Goal: Task Accomplishment & Management: Use online tool/utility

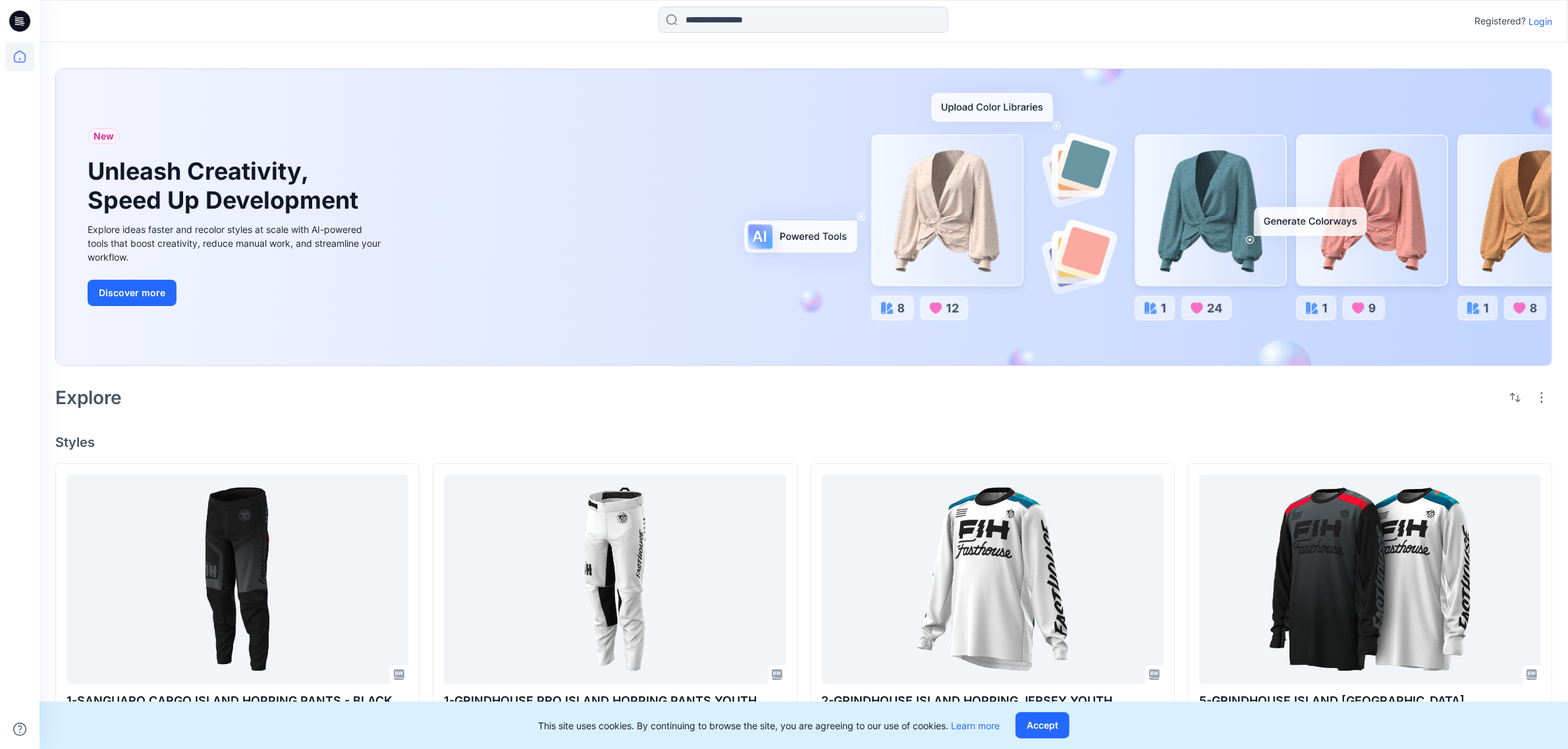
click at [596, 316] on div "New Unleash Creativity, Speed Up Development Explore ideas faster and recolor s…" at bounding box center [804, 217] width 1496 height 296
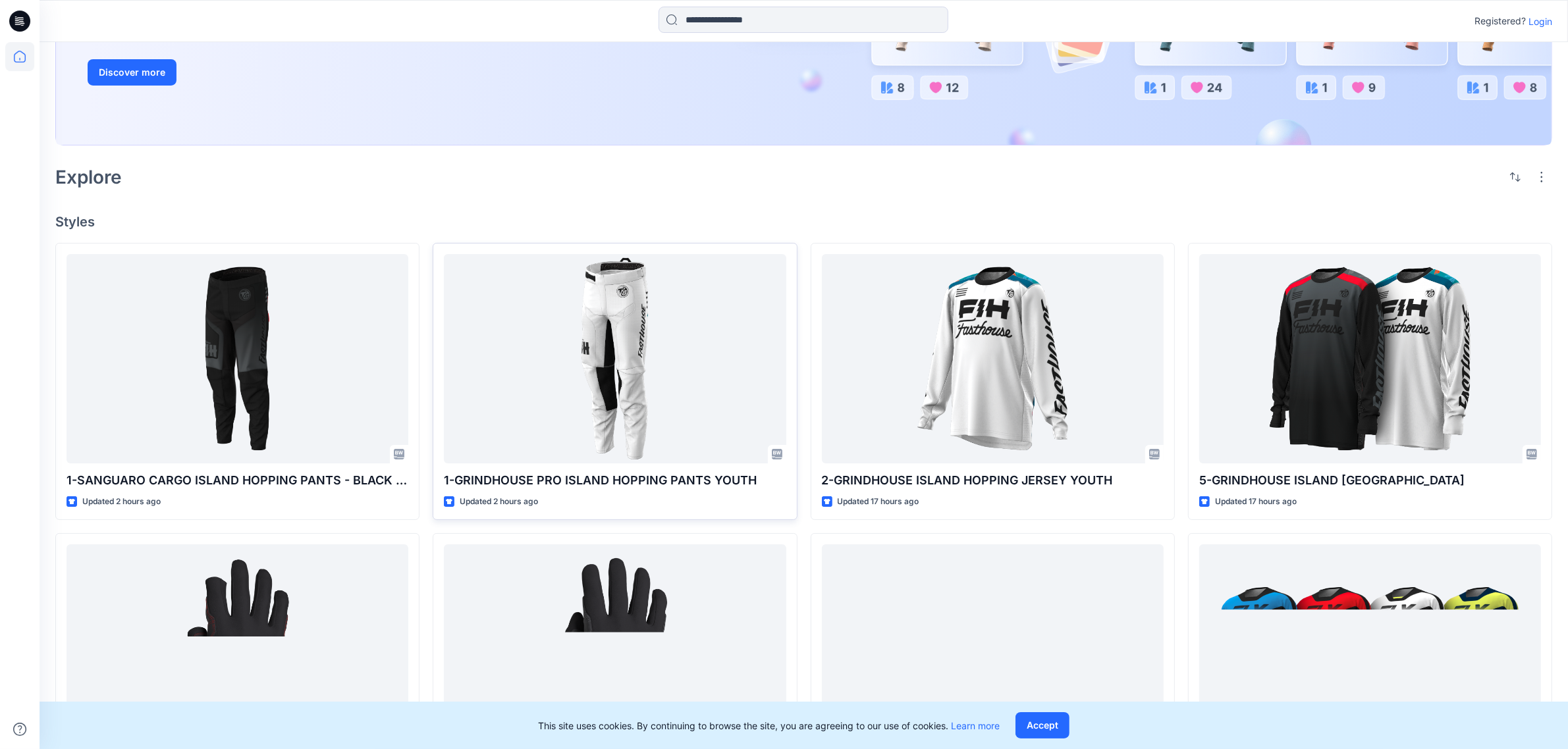
scroll to position [247, 0]
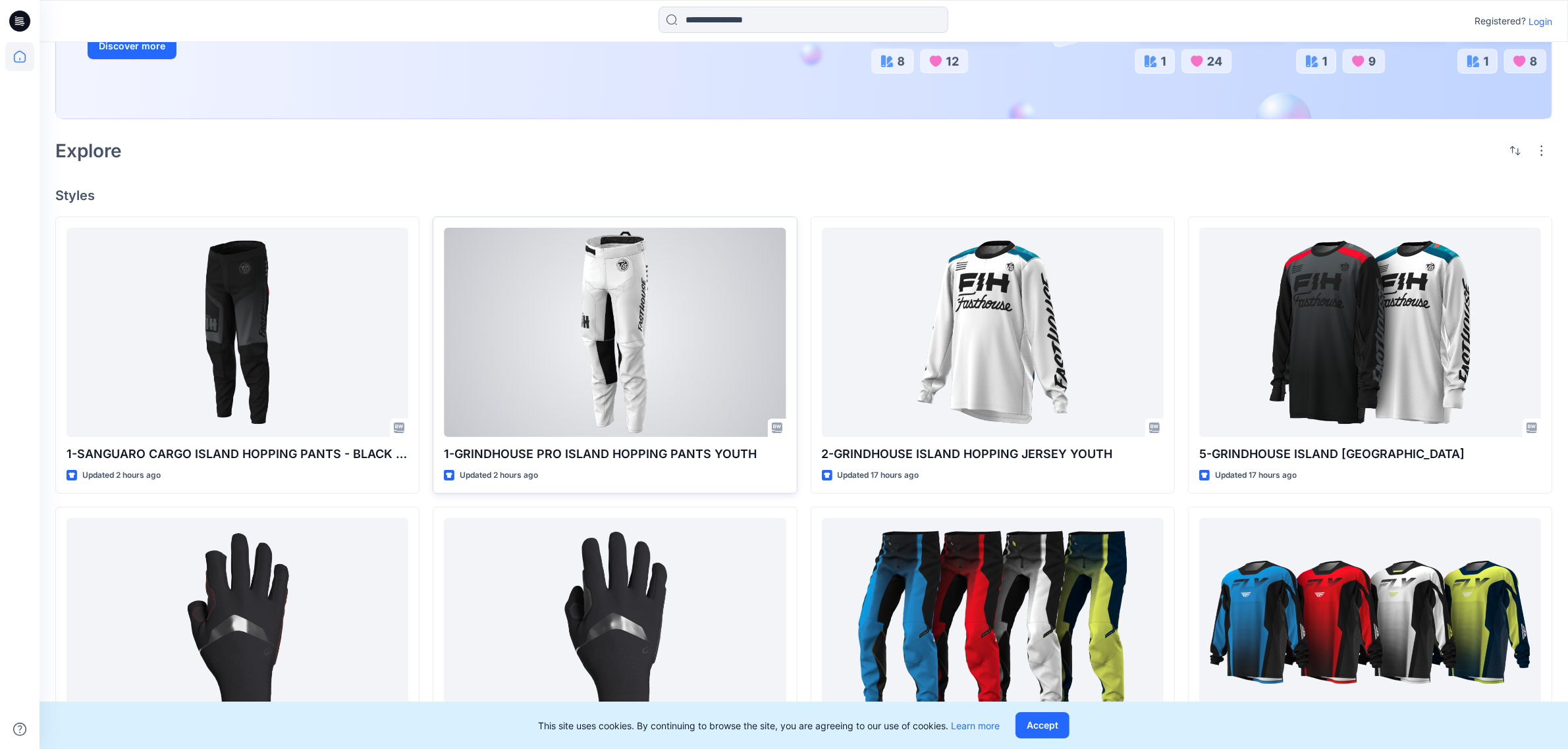
click at [588, 360] on div at bounding box center [615, 332] width 342 height 209
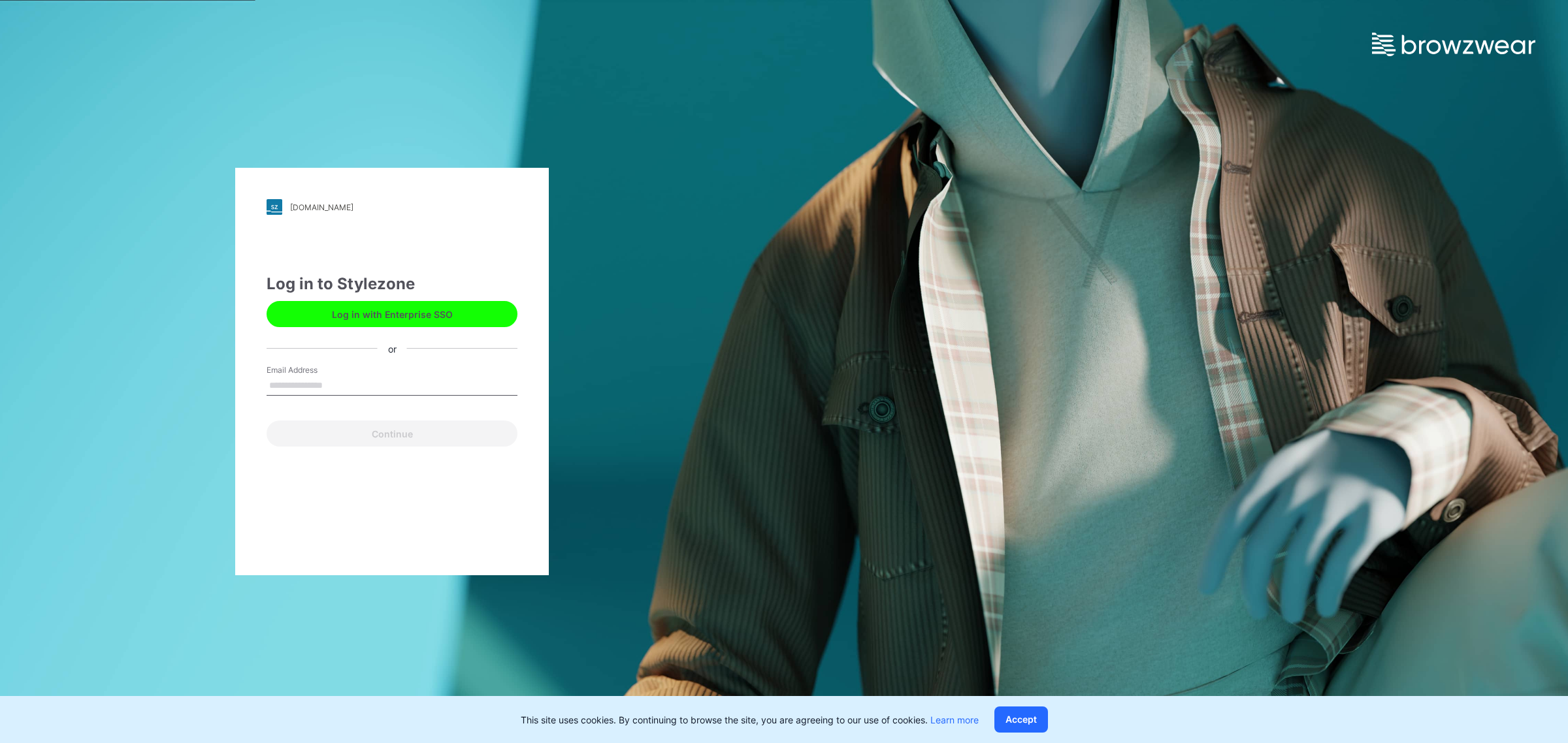
click at [390, 384] on input "Email Address" at bounding box center [392, 385] width 251 height 19
type input "**********"
click at [360, 434] on button "Continue" at bounding box center [392, 434] width 251 height 26
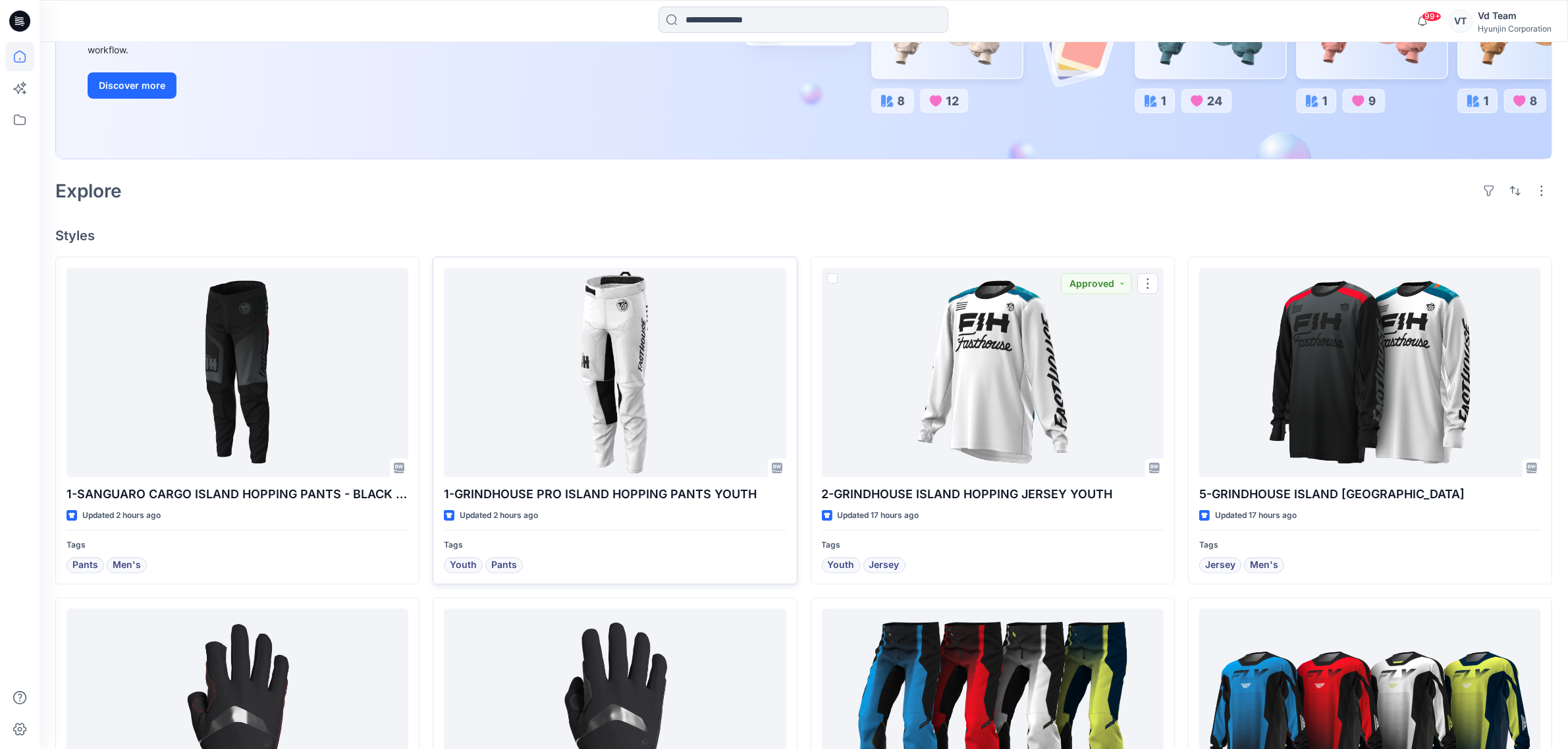
scroll to position [329, 0]
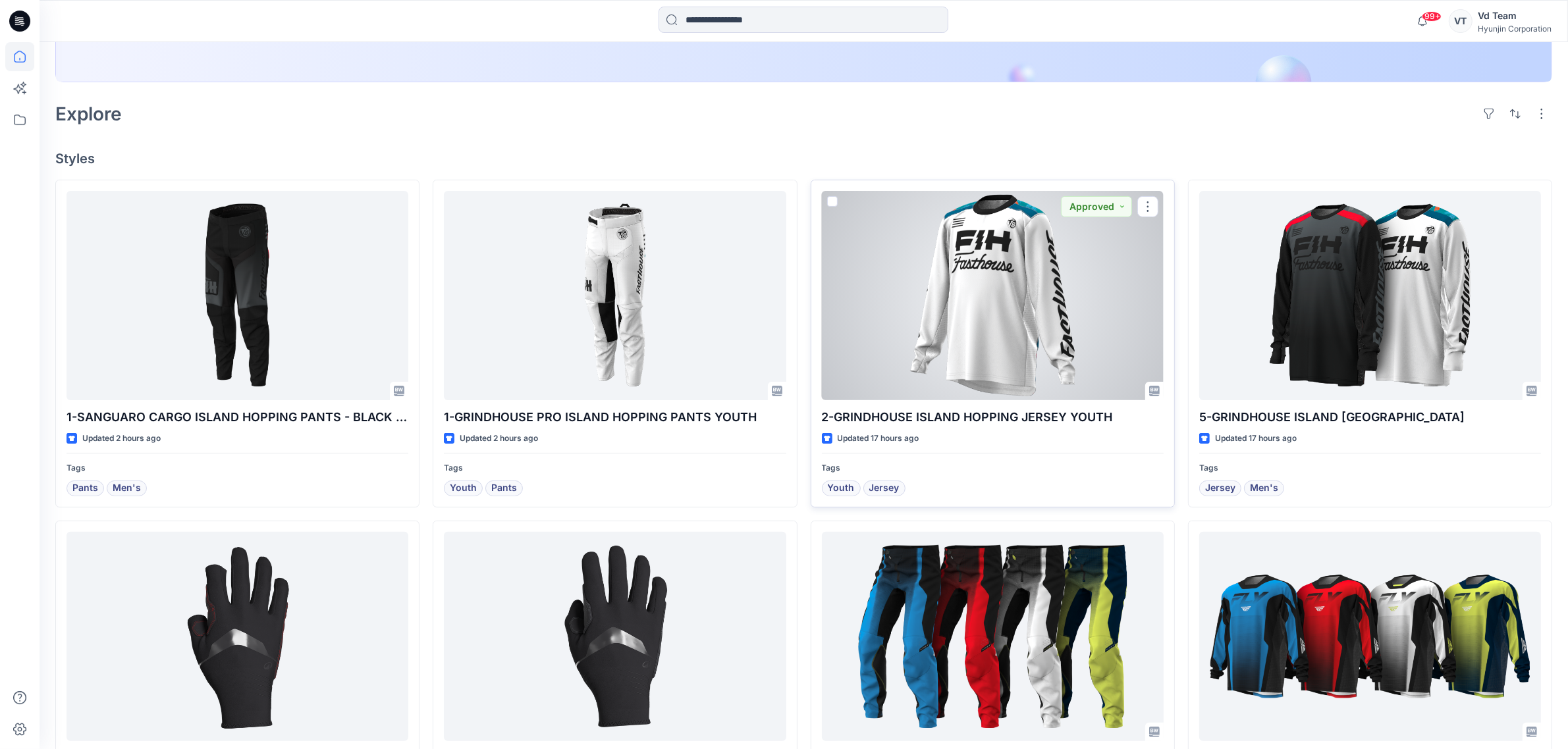
click at [991, 327] on div at bounding box center [993, 295] width 342 height 209
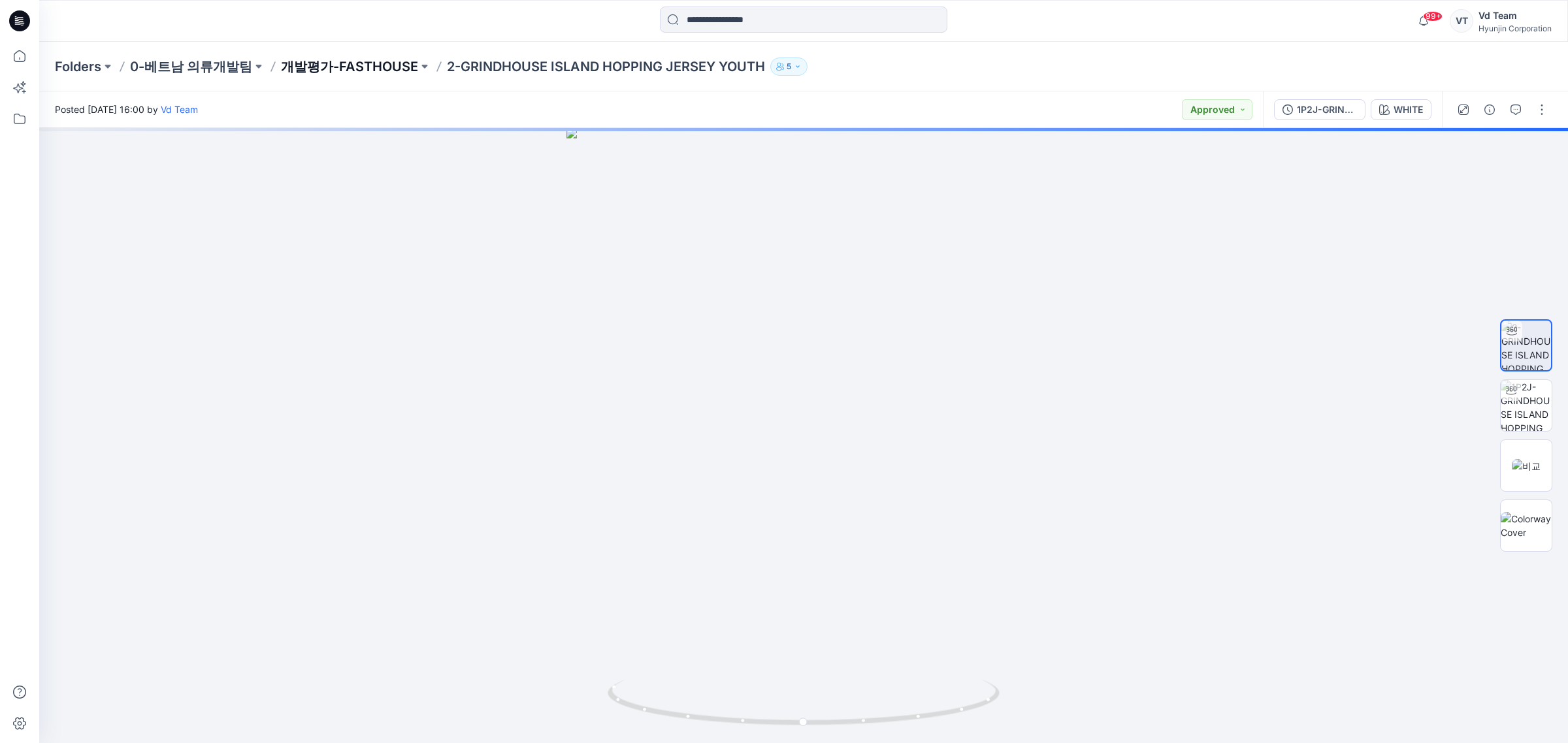
click at [371, 63] on p "개발평가-FASTHOUSE" at bounding box center [349, 67] width 137 height 19
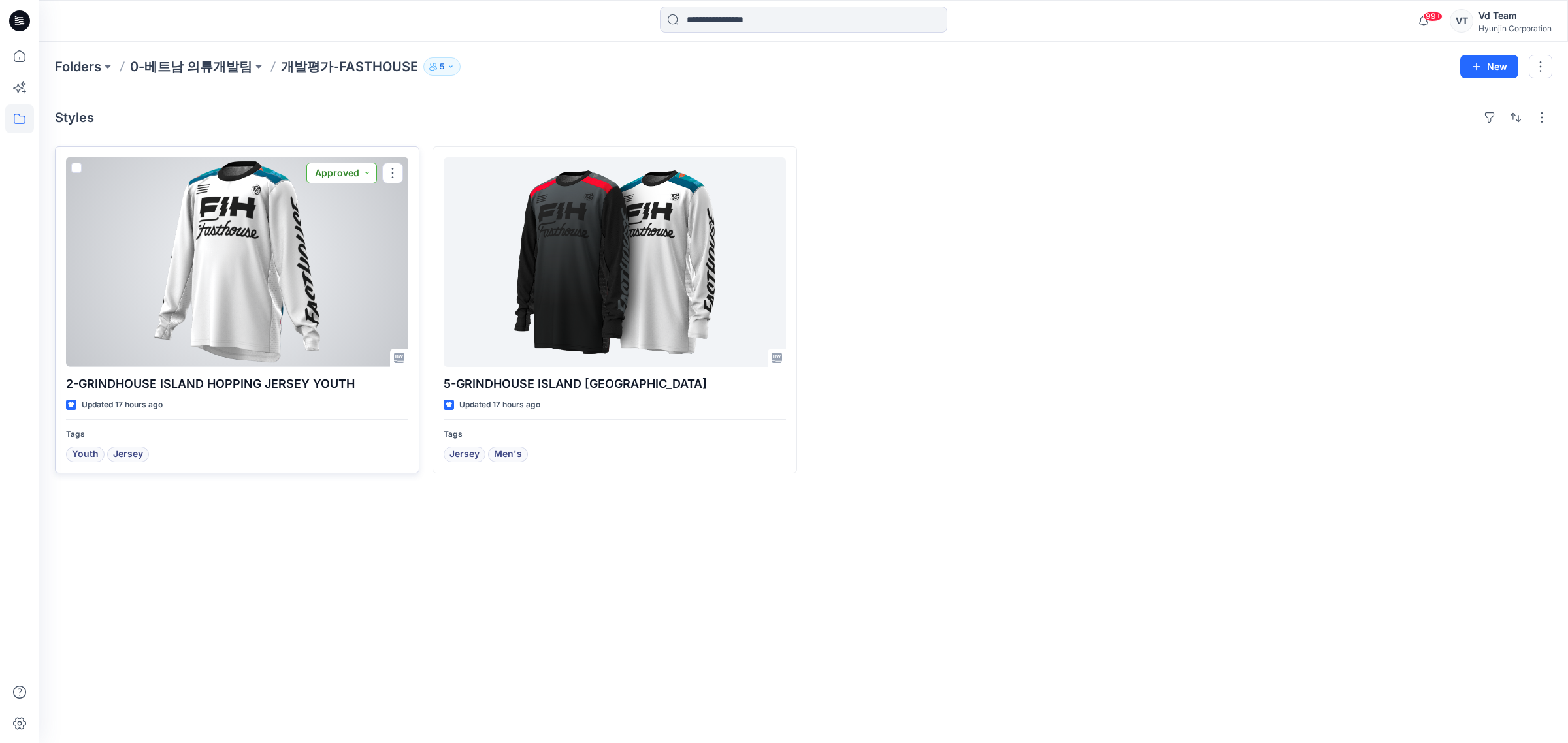
click at [348, 173] on button "Approved" at bounding box center [342, 173] width 70 height 21
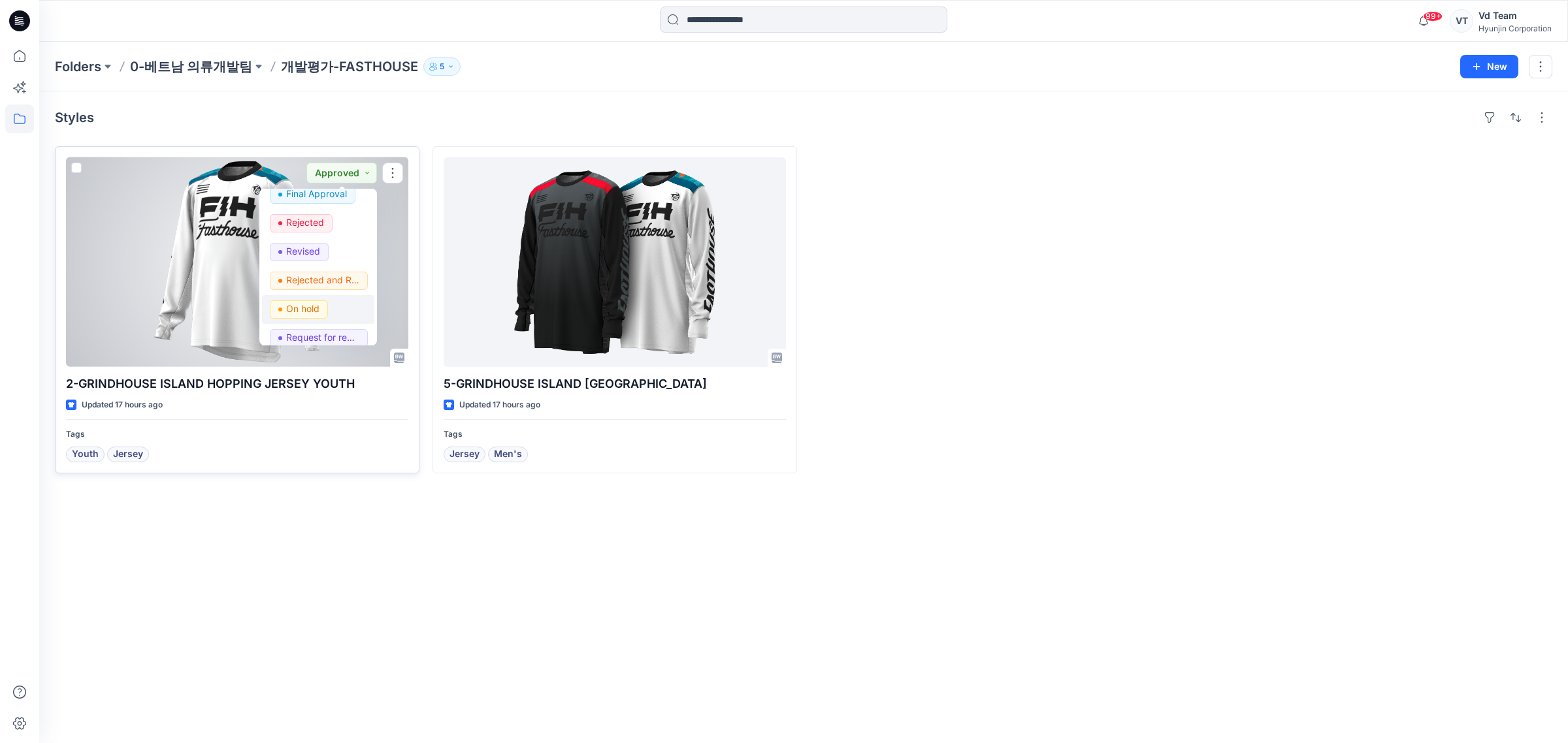
scroll to position [164, 0]
click at [322, 297] on p "Request for review" at bounding box center [322, 299] width 73 height 17
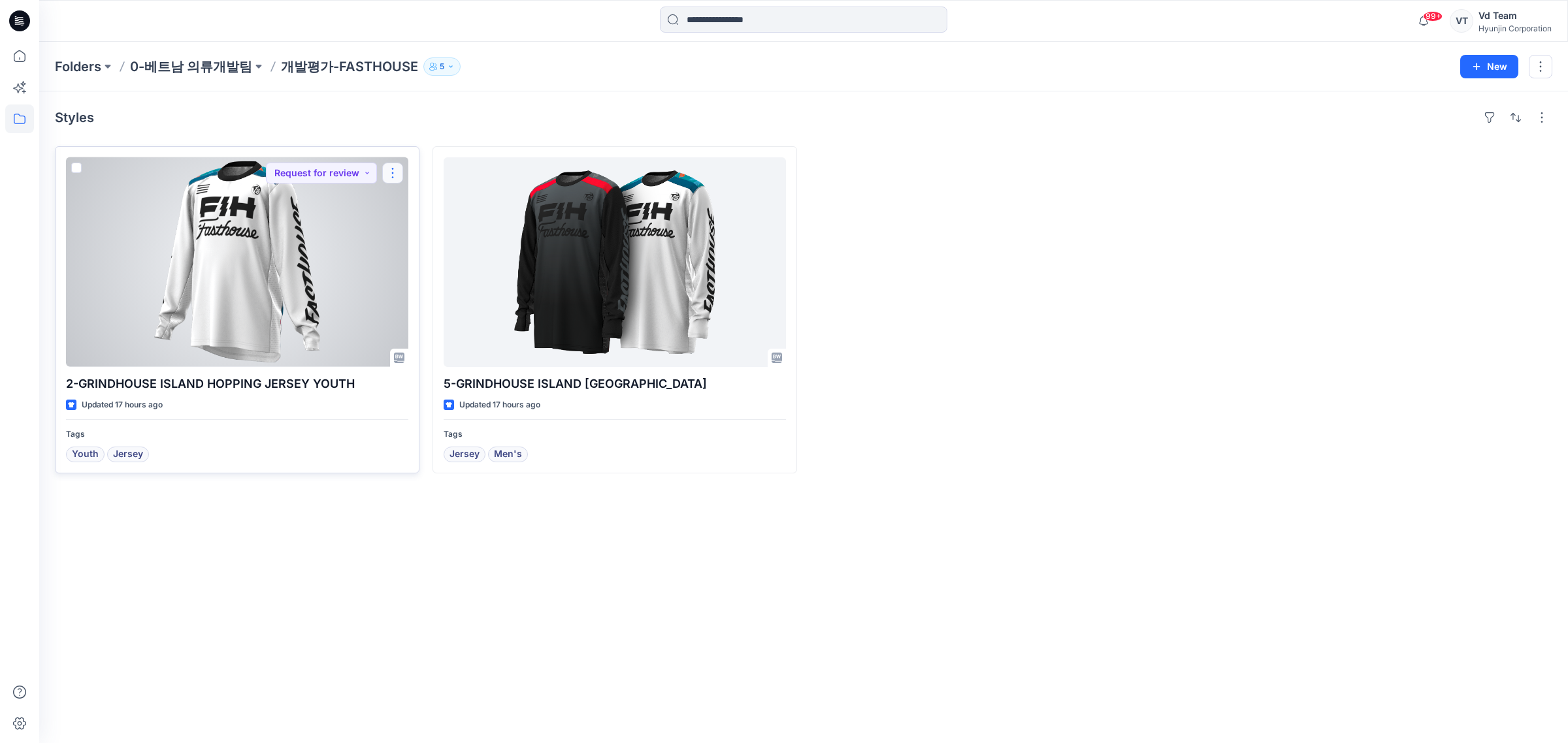
drag, startPoint x: 386, startPoint y: 169, endPoint x: 388, endPoint y: 177, distance: 8.2
click at [386, 170] on button "button" at bounding box center [392, 173] width 21 height 21
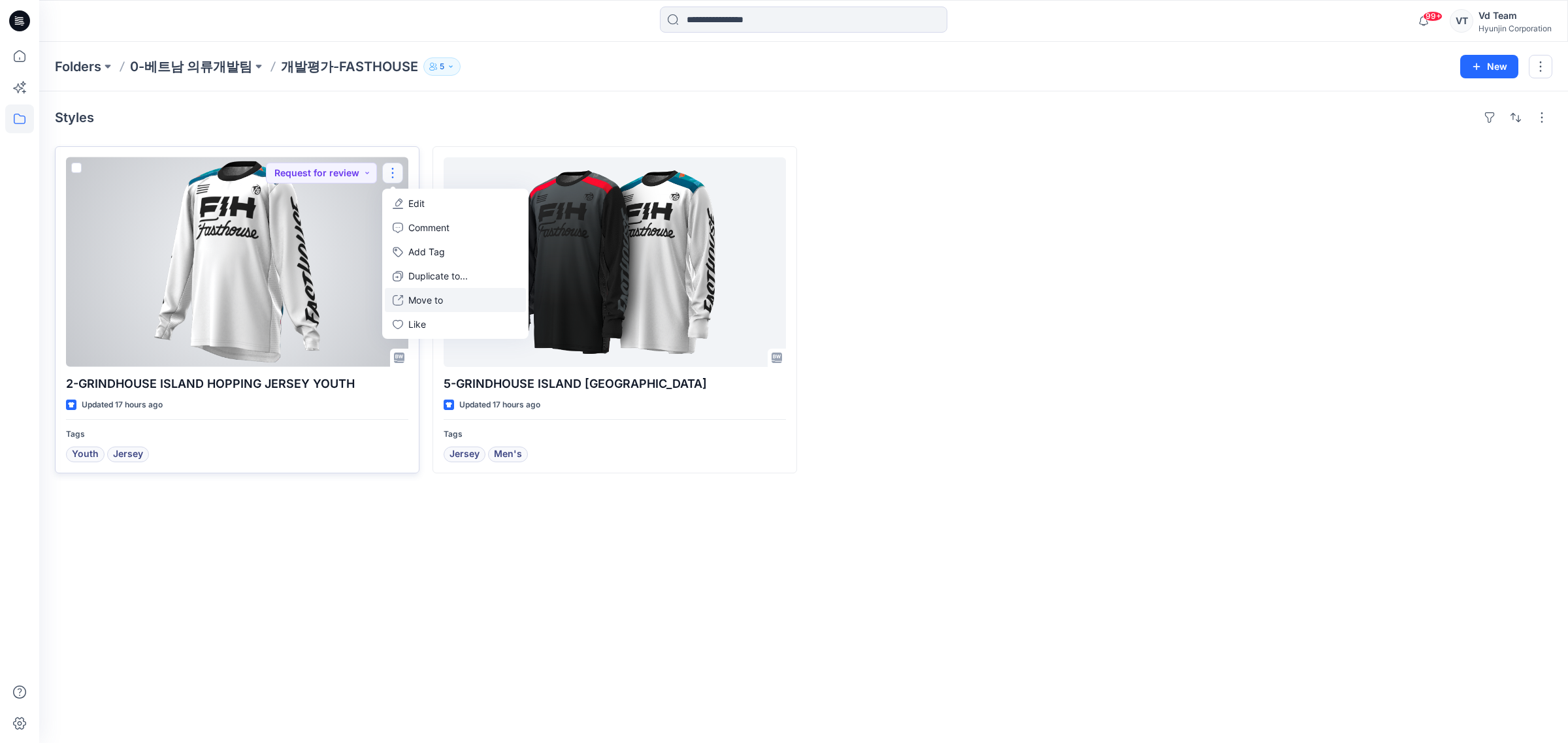
click at [441, 309] on button "Move to" at bounding box center [455, 300] width 141 height 24
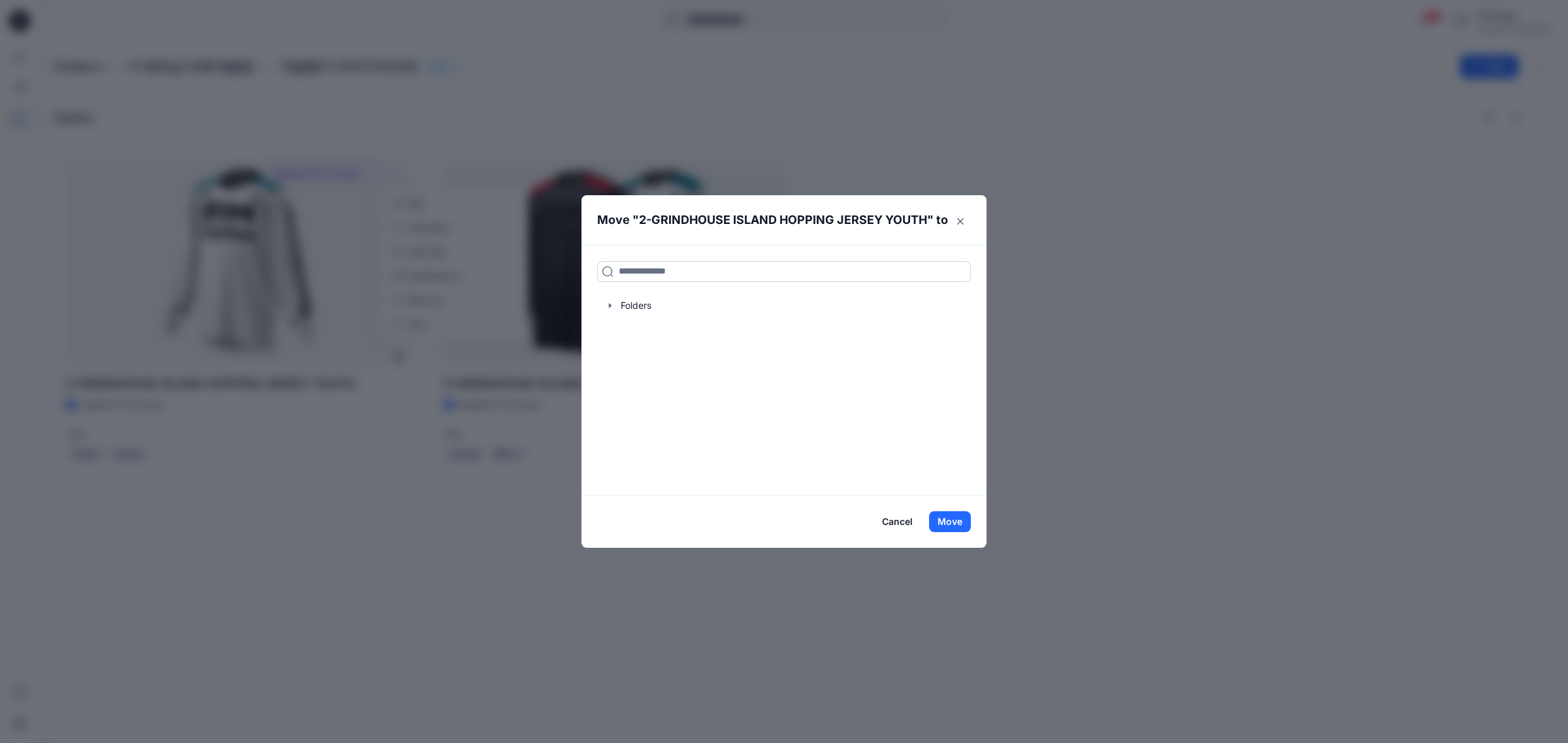
click at [727, 264] on input at bounding box center [783, 271] width 373 height 21
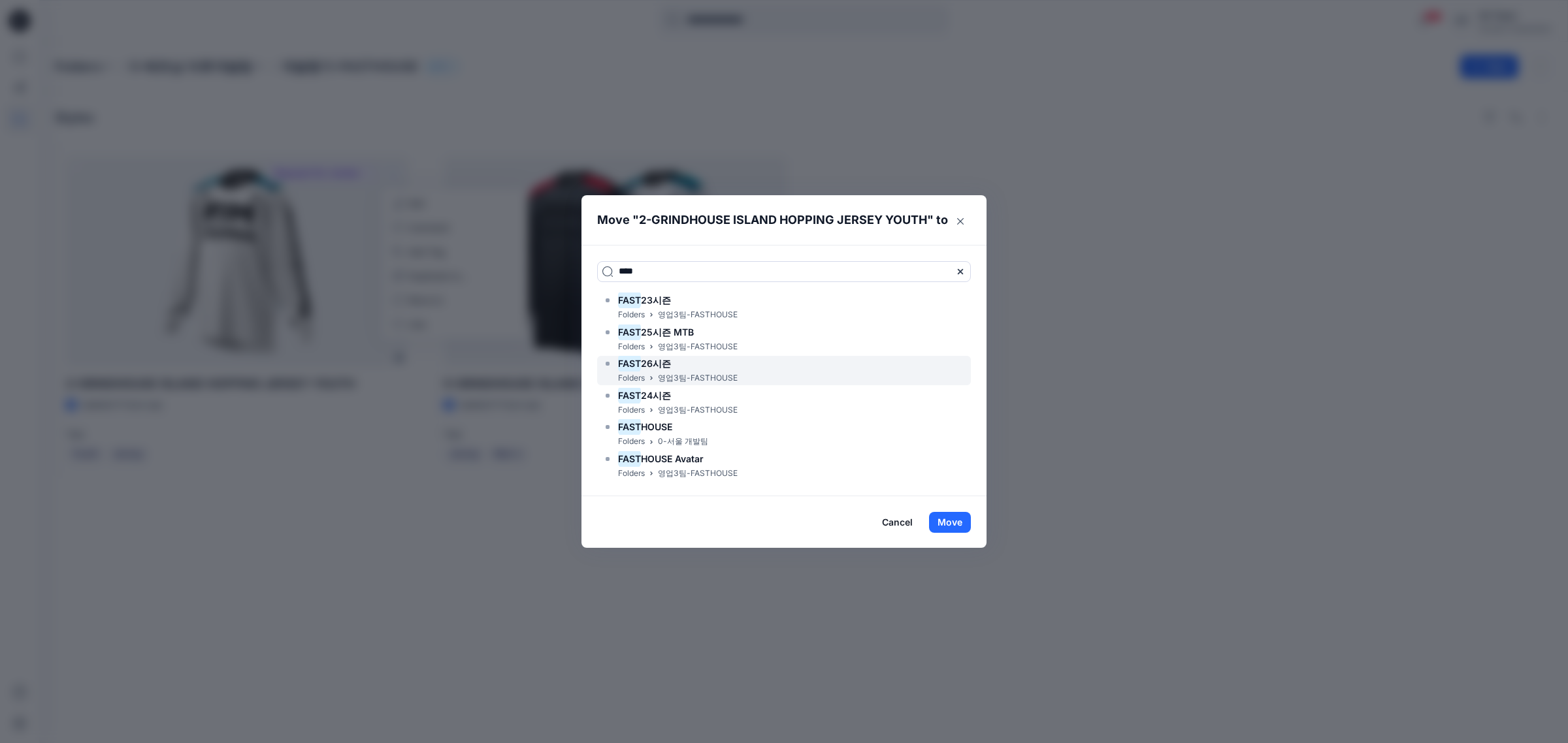
type input "****"
click at [697, 368] on div "FAST 26시즌" at bounding box center [670, 363] width 135 height 16
click at [967, 532] on button "Move" at bounding box center [949, 523] width 42 height 21
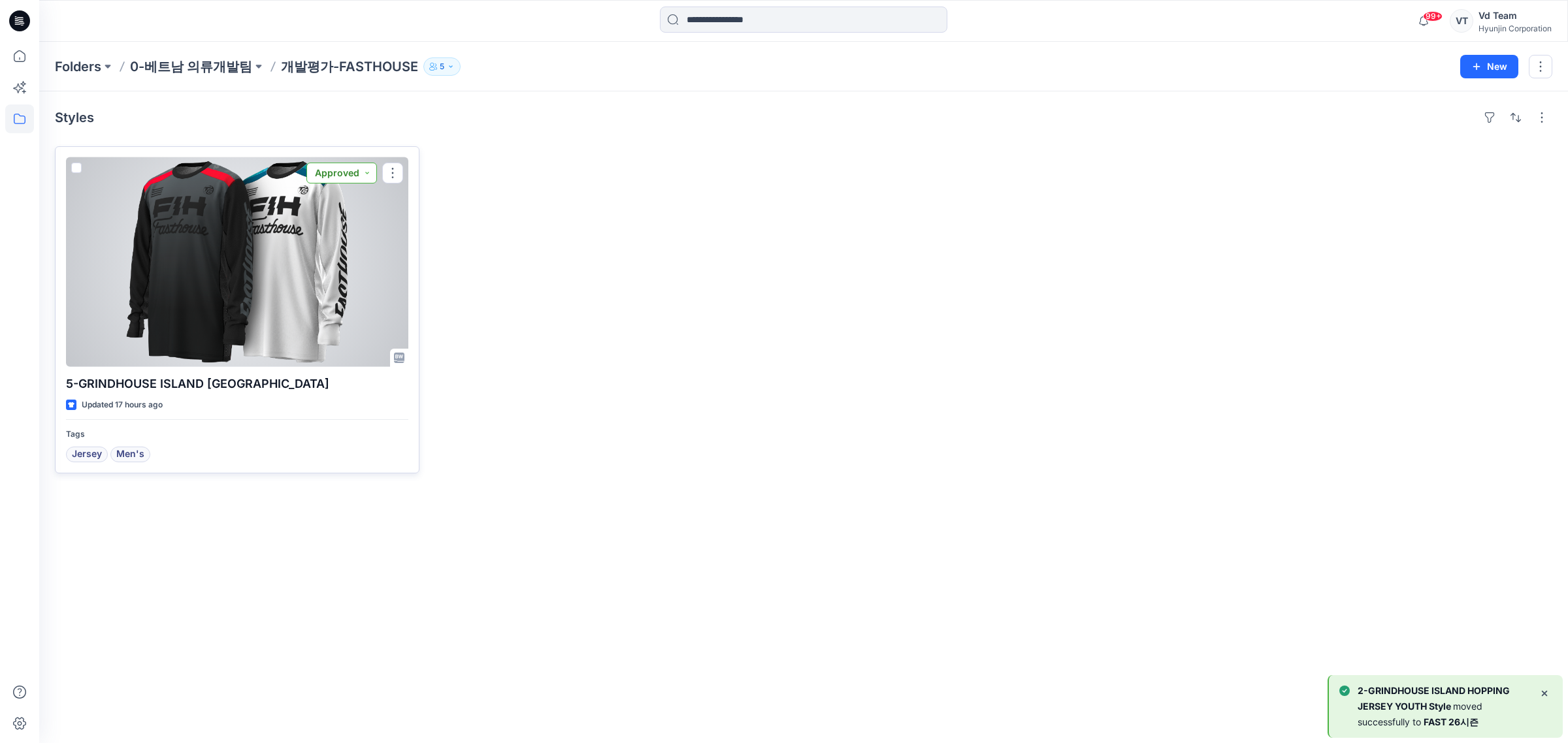
click at [356, 165] on button "Approved" at bounding box center [342, 173] width 70 height 21
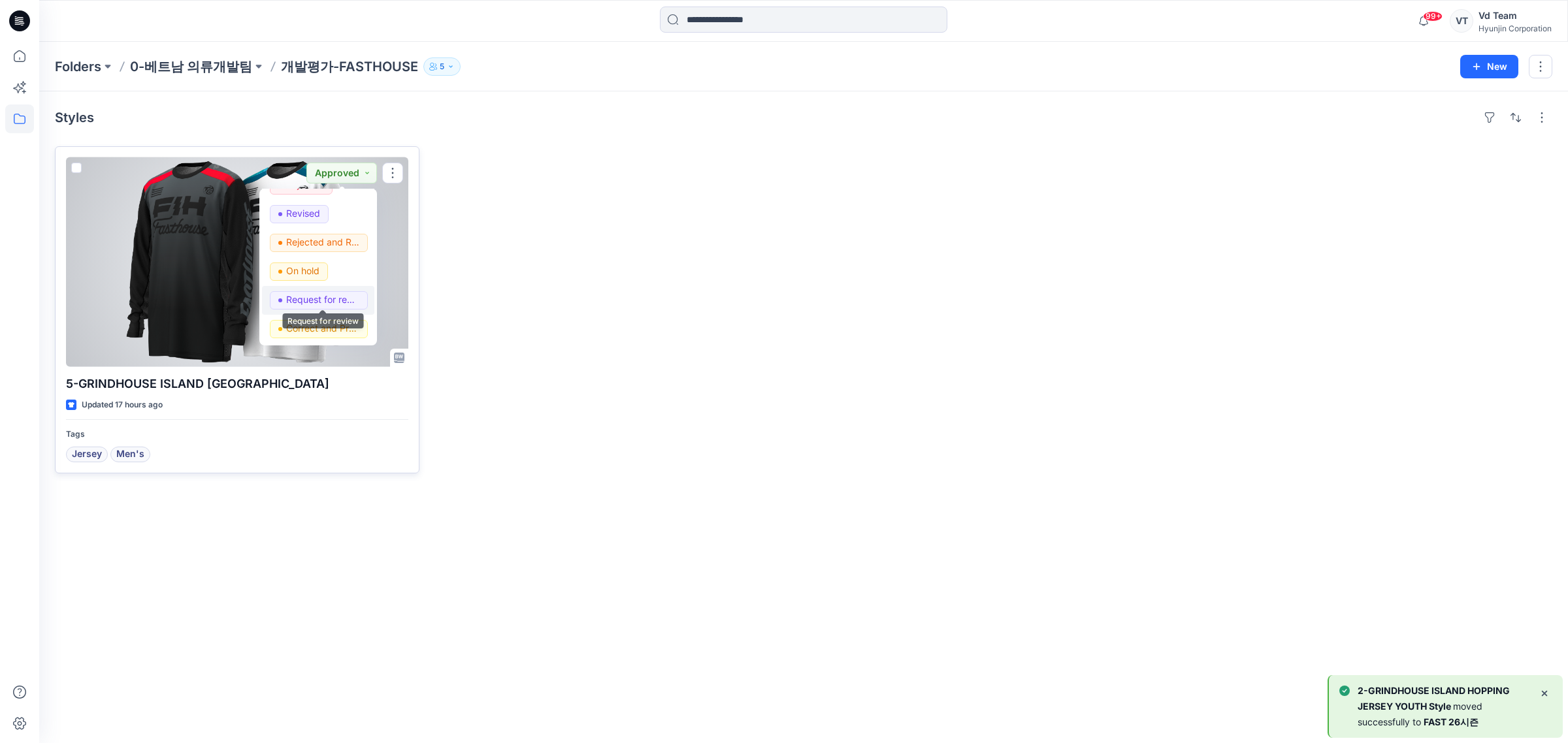
click at [317, 293] on p "Request for review" at bounding box center [322, 299] width 73 height 17
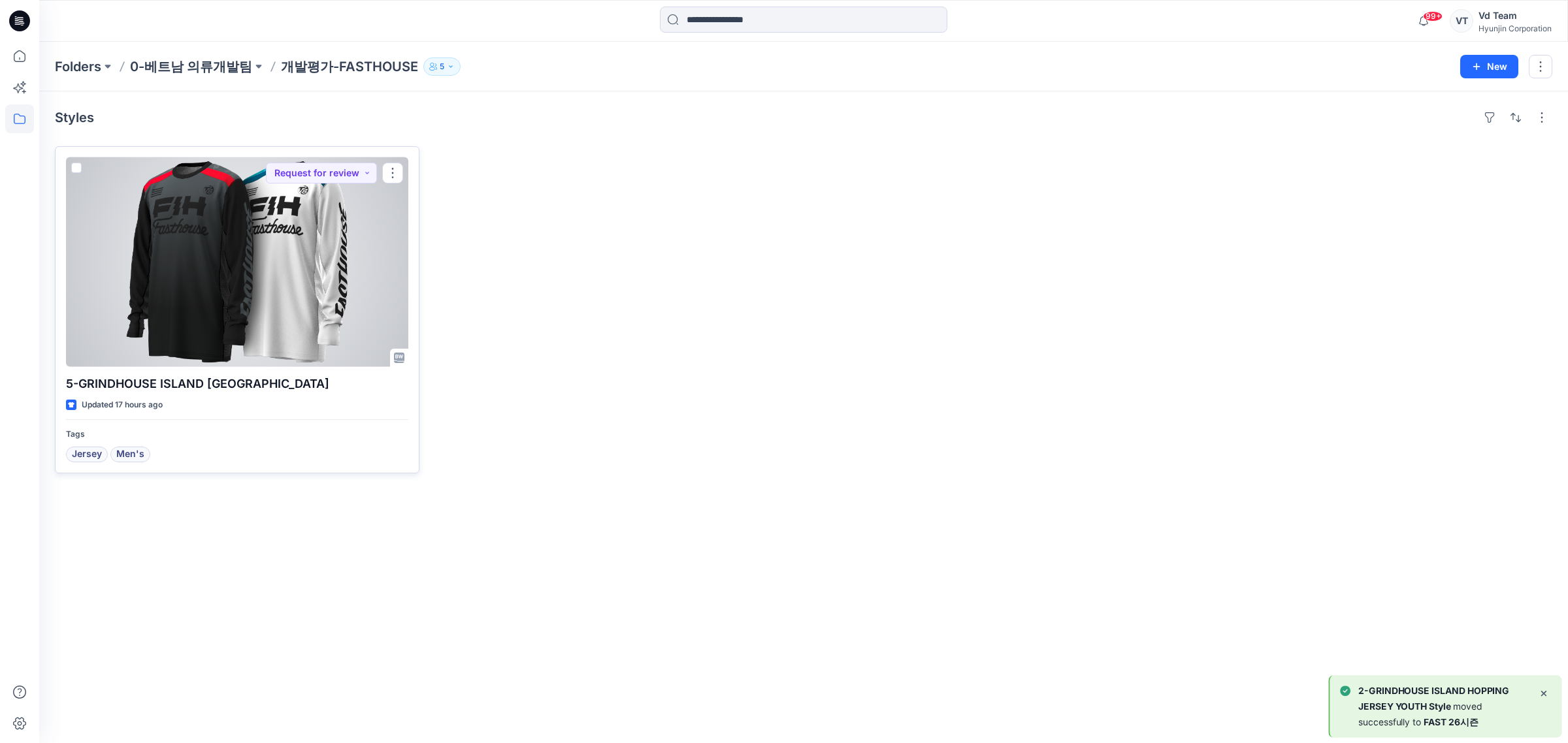
click at [76, 171] on span at bounding box center [76, 168] width 10 height 10
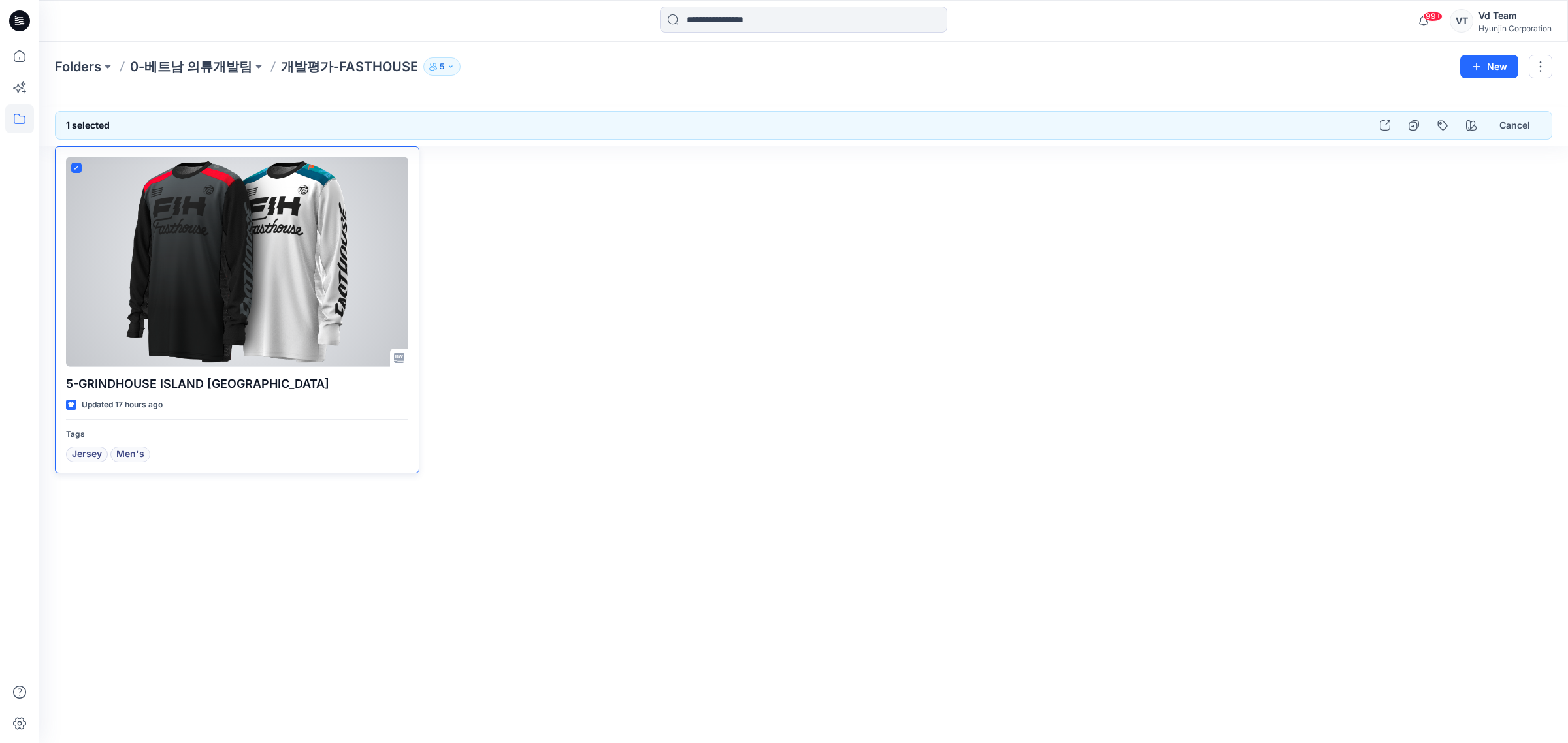
drag, startPoint x: 76, startPoint y: 163, endPoint x: 141, endPoint y: 165, distance: 65.0
click at [76, 165] on span at bounding box center [76, 168] width 10 height 10
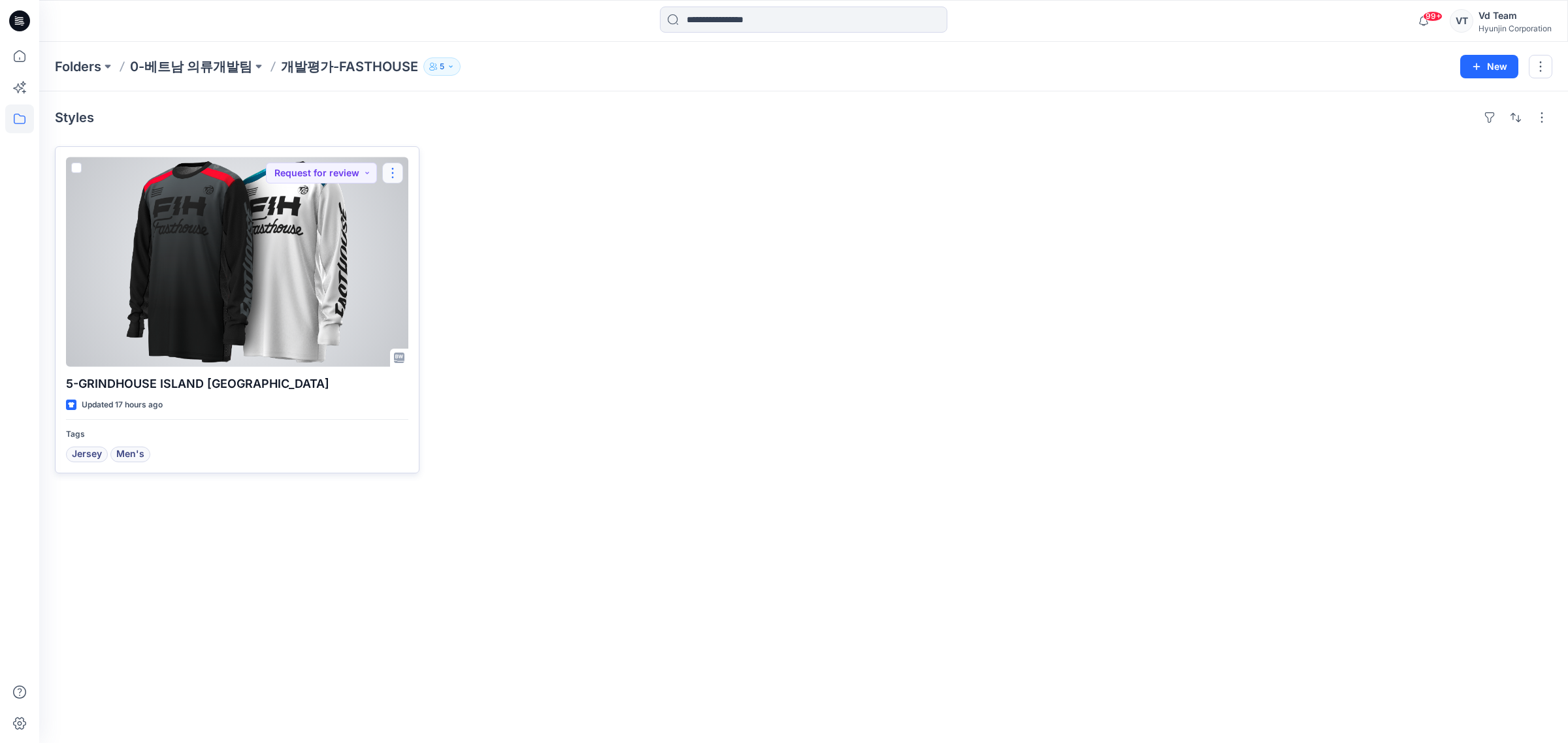
click at [392, 177] on button "button" at bounding box center [392, 173] width 21 height 21
click at [441, 269] on button "Duplicate to..." at bounding box center [455, 276] width 141 height 24
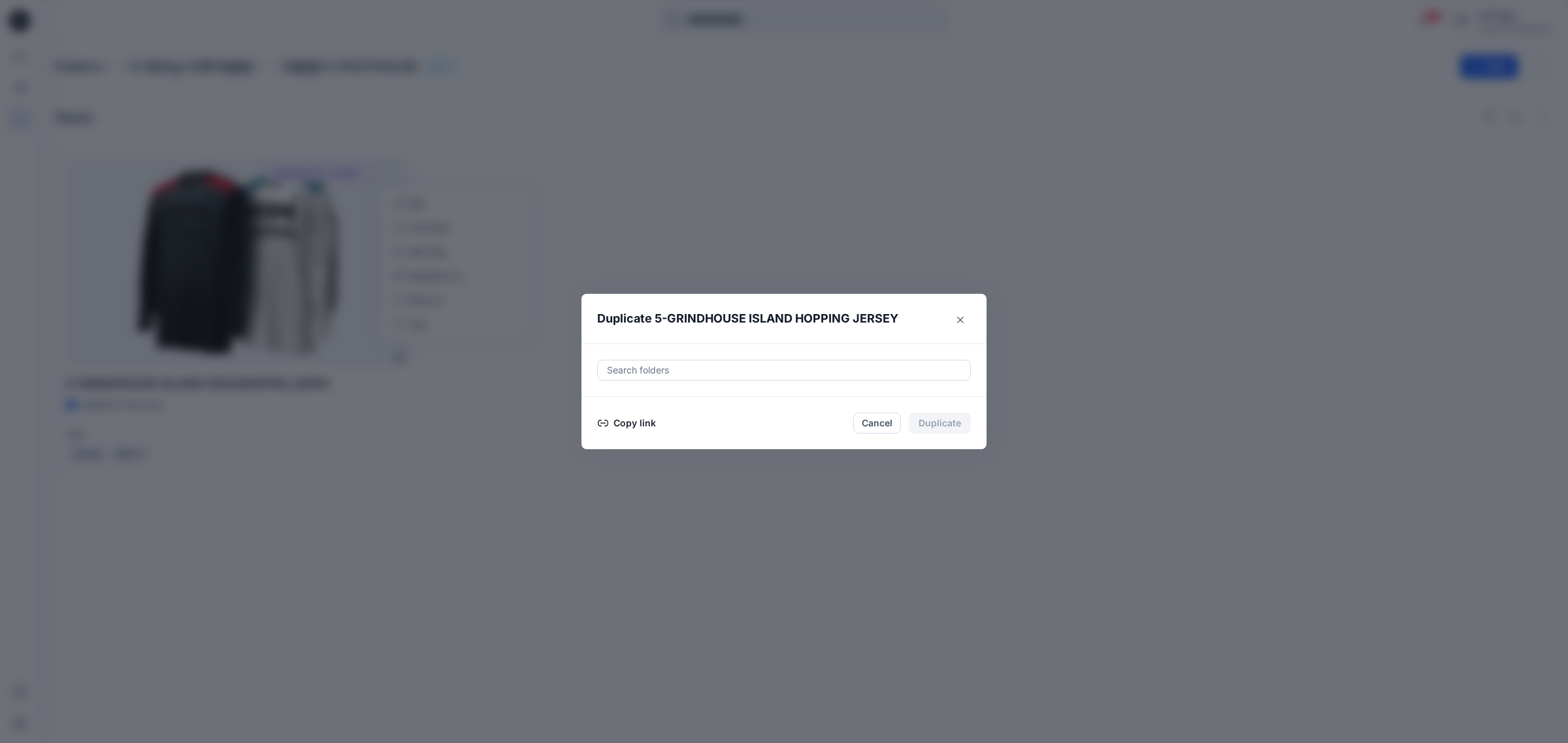
click at [724, 366] on div at bounding box center [783, 370] width 357 height 16
click at [873, 426] on button "Cancel" at bounding box center [877, 422] width 47 height 21
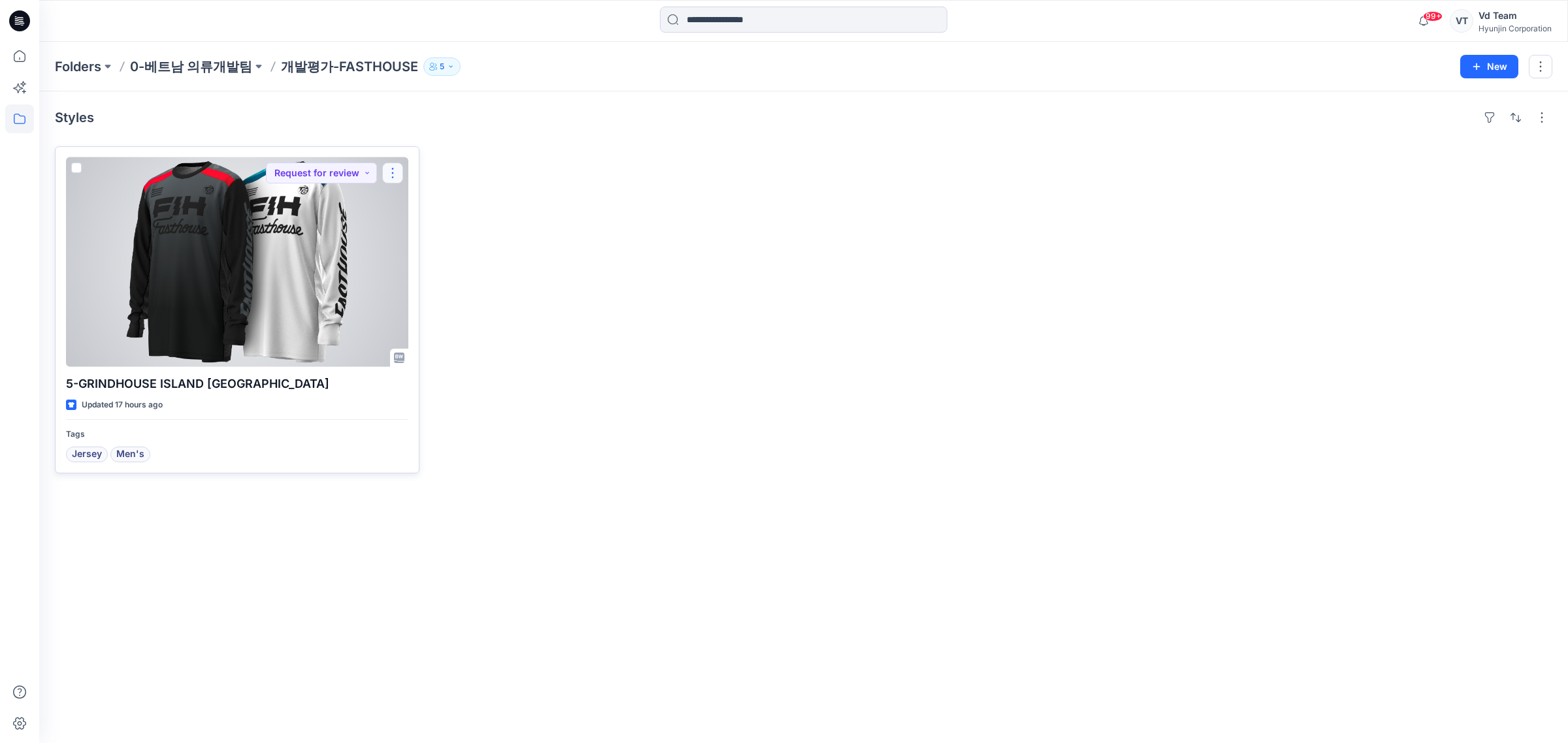
click at [388, 177] on button "button" at bounding box center [392, 173] width 21 height 21
click at [439, 299] on p "Move to" at bounding box center [425, 299] width 34 height 14
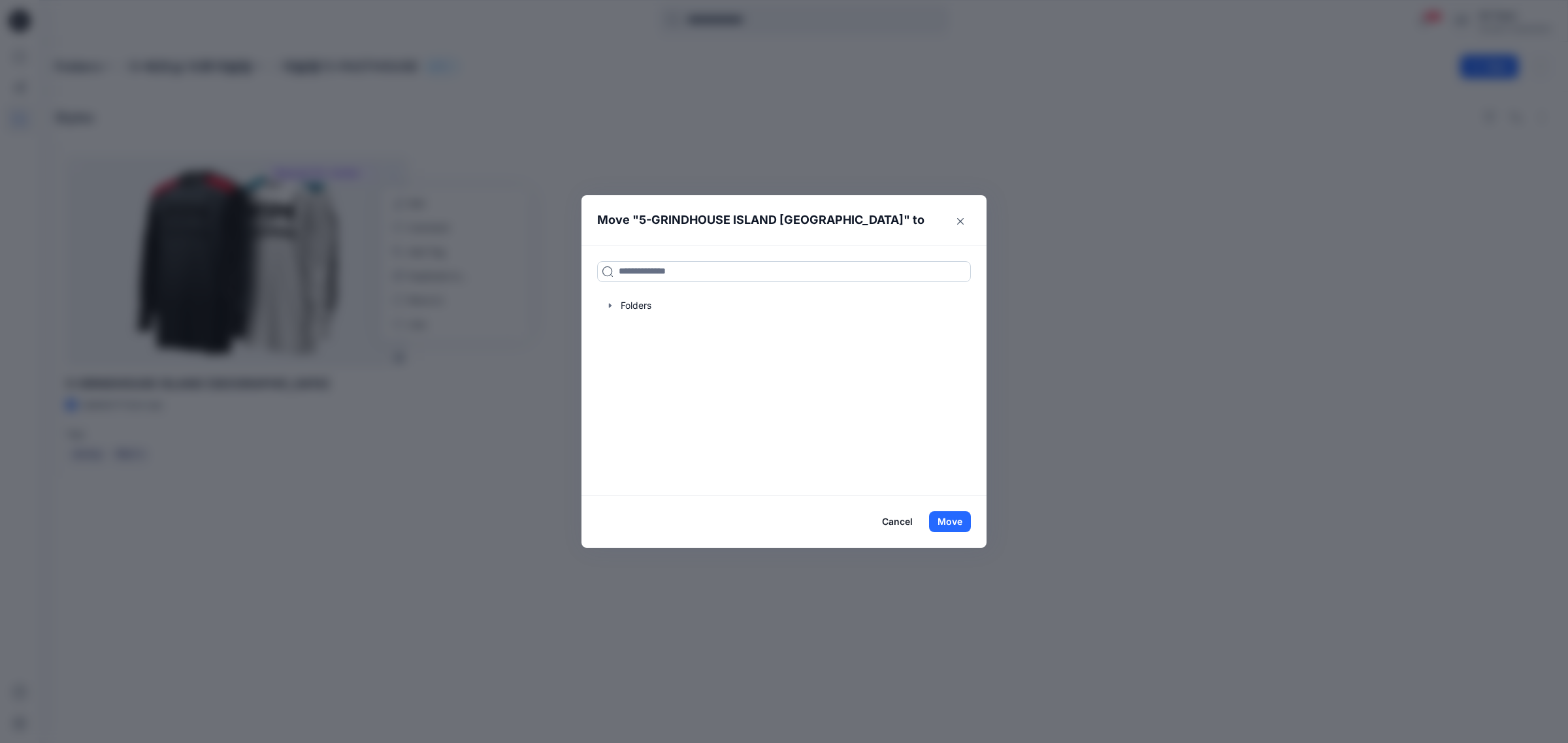
click at [709, 268] on input at bounding box center [783, 271] width 373 height 21
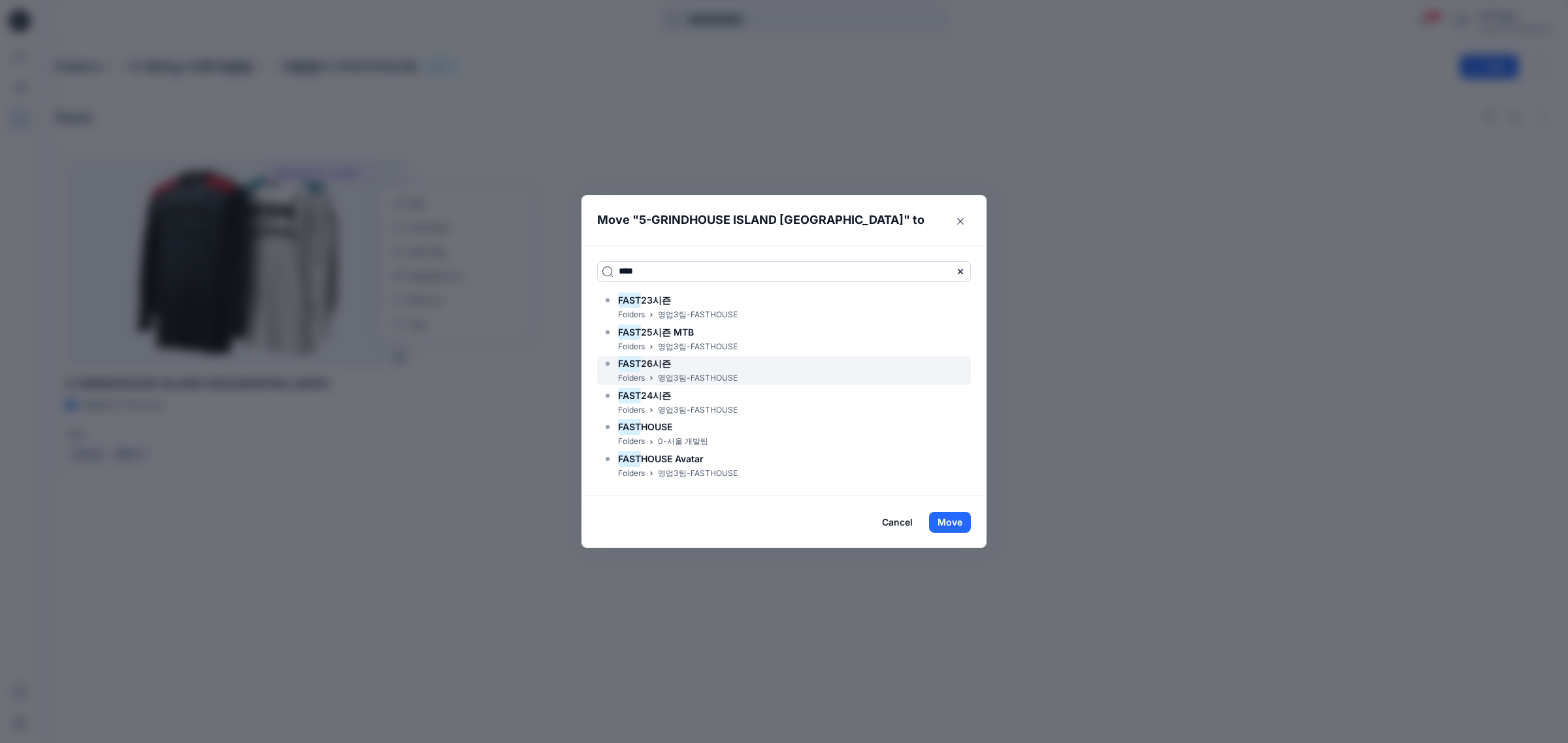
type input "****"
click at [704, 373] on p "영업3팀-FASTHOUSE" at bounding box center [698, 378] width 80 height 14
click at [944, 520] on button "Move" at bounding box center [949, 523] width 42 height 21
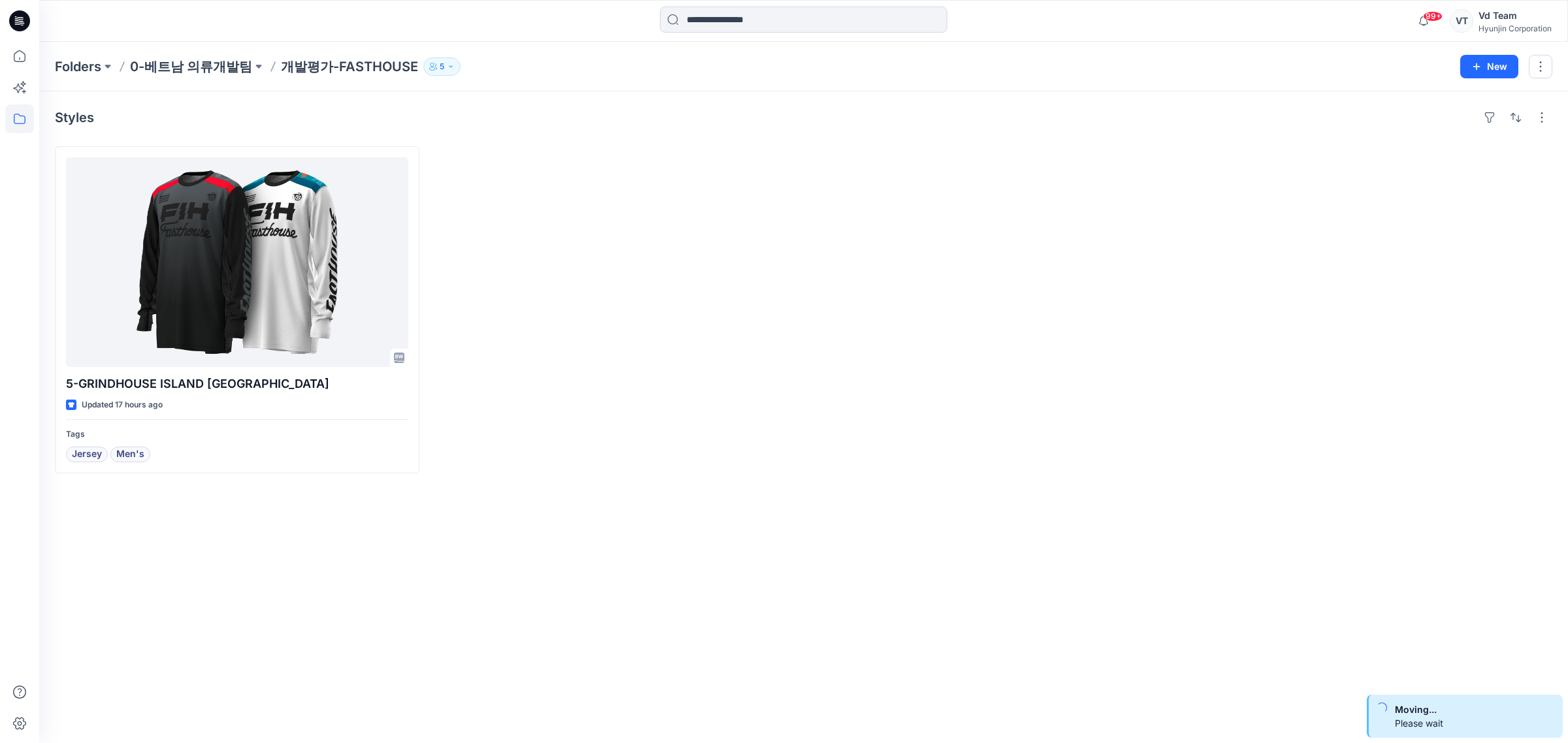
drag, startPoint x: 576, startPoint y: 406, endPoint x: 471, endPoint y: 397, distance: 105.4
click at [576, 405] on div at bounding box center [614, 309] width 364 height 327
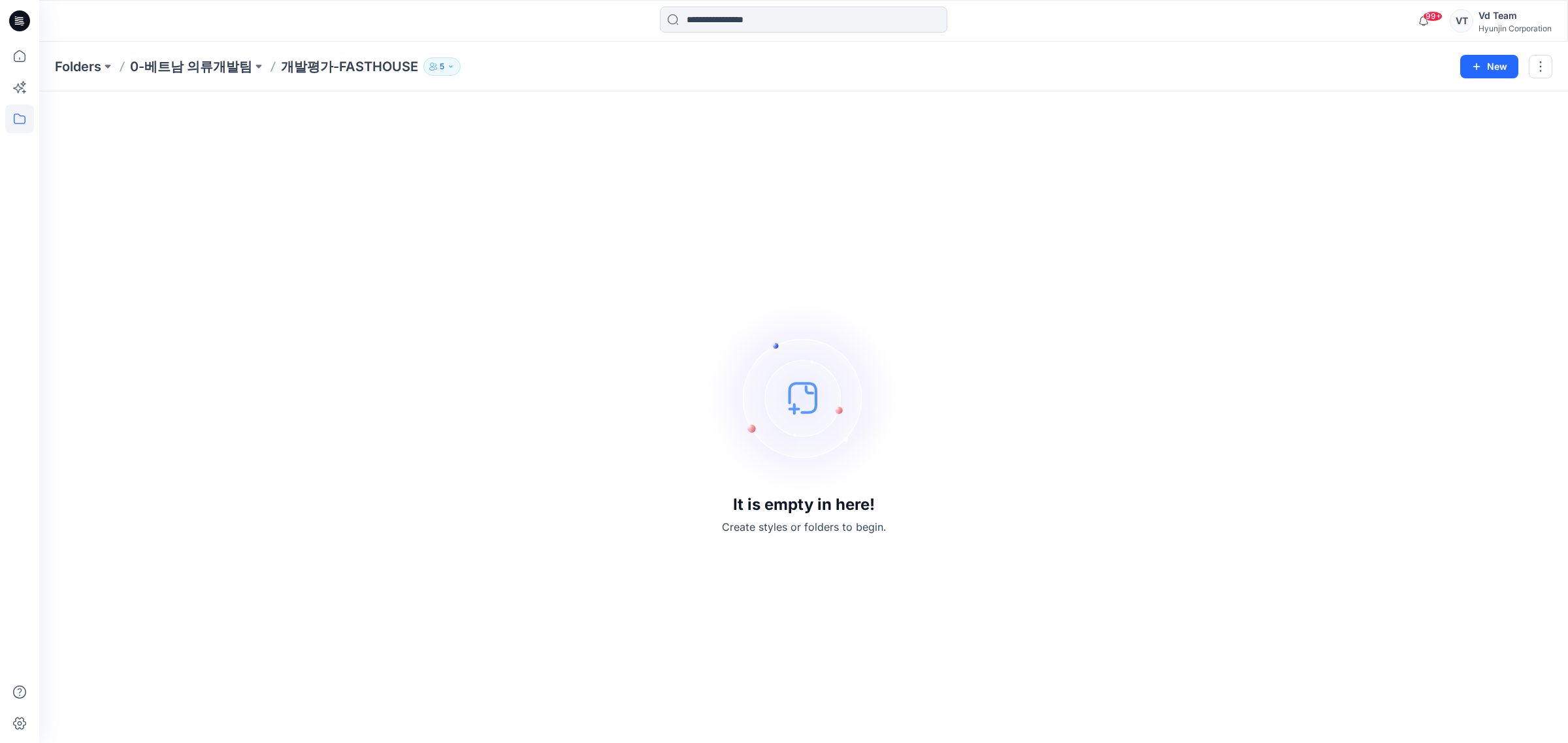
click at [614, 187] on div "It is empty in here! Create styles or folders to begin." at bounding box center [803, 418] width 1498 height 621
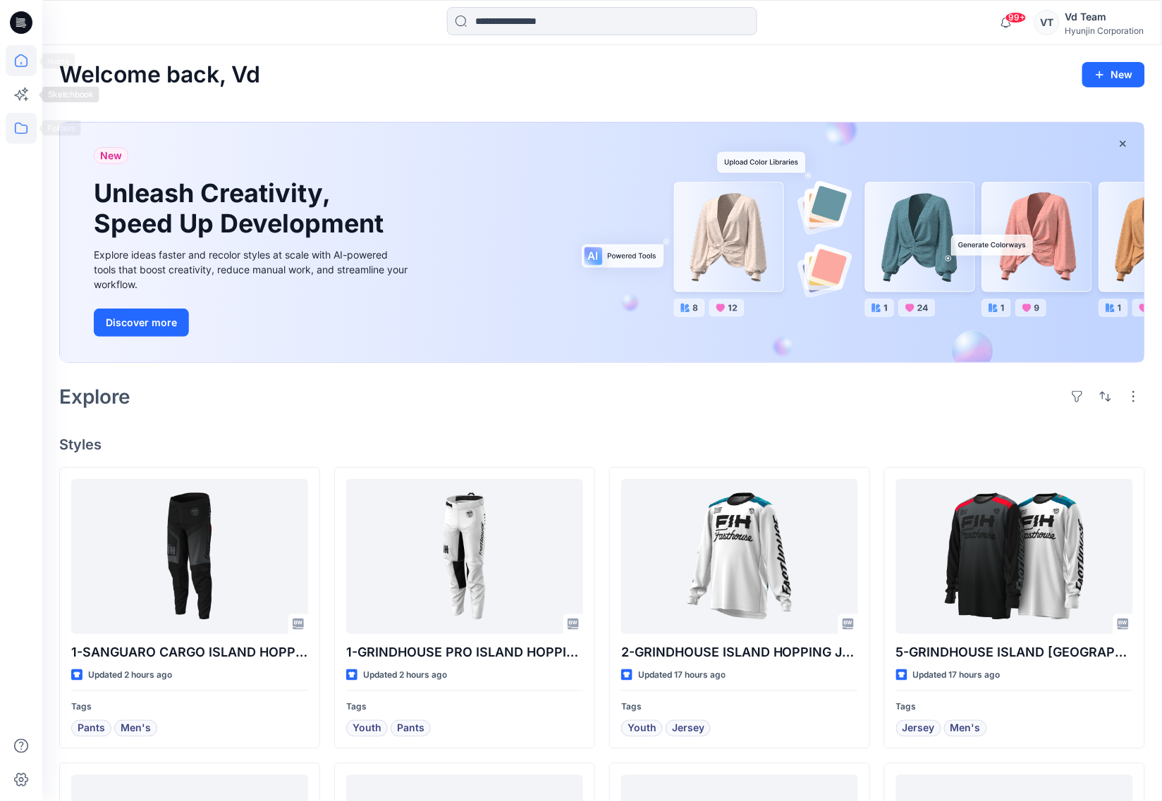
click at [14, 122] on icon at bounding box center [21, 128] width 31 height 31
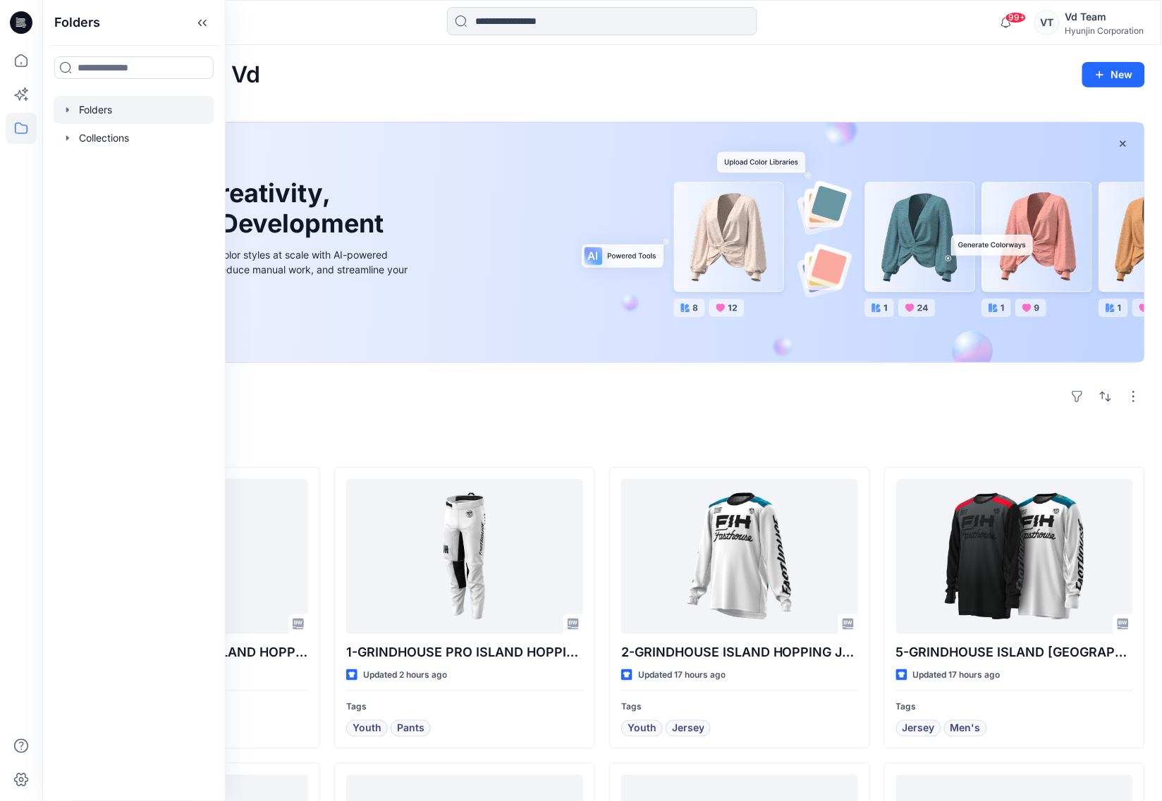
click at [64, 111] on icon "button" at bounding box center [67, 109] width 11 height 11
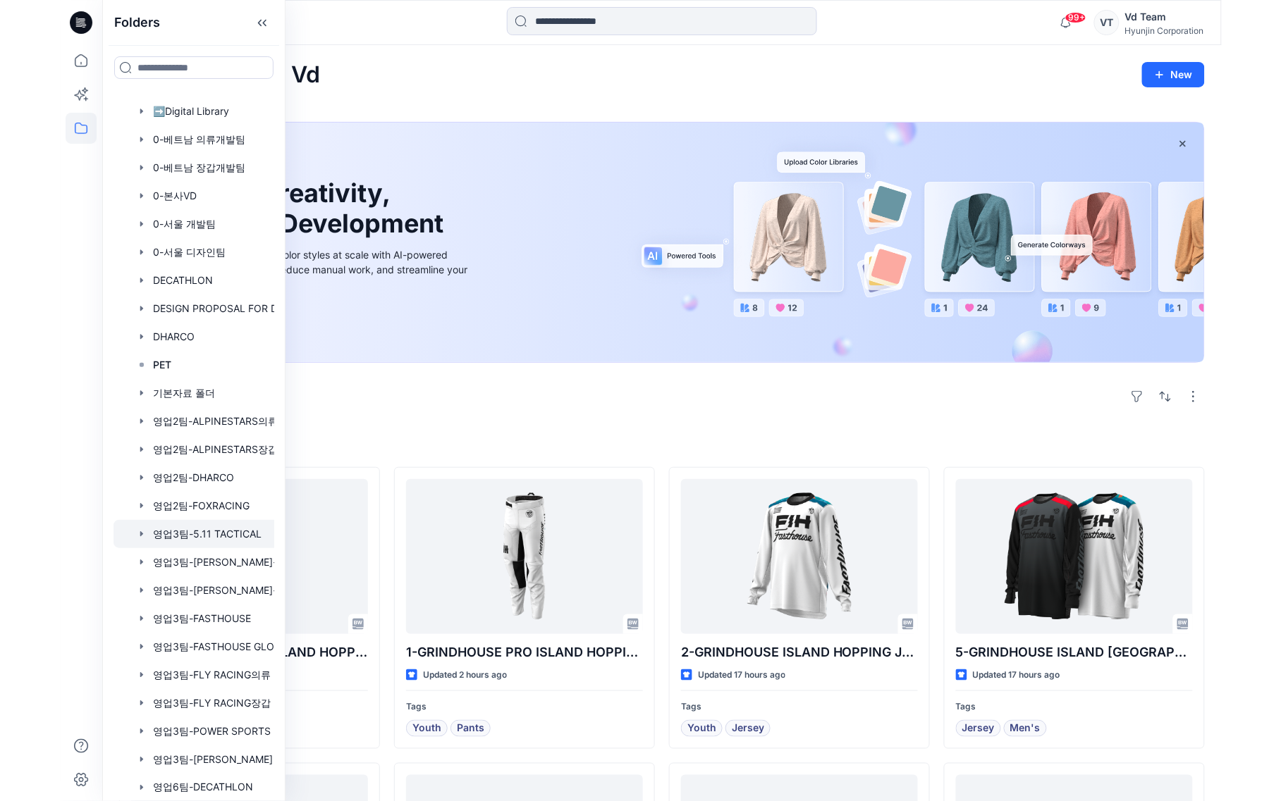
scroll to position [85, 0]
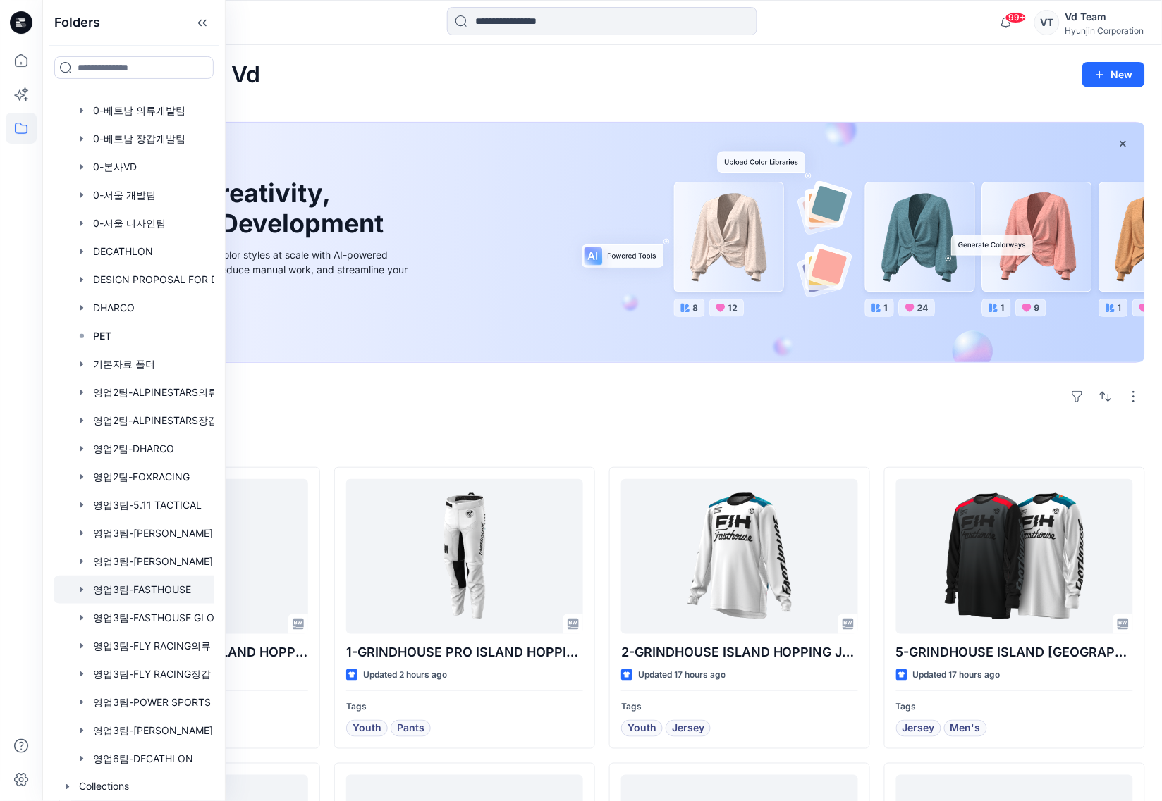
click at [177, 593] on div at bounding box center [152, 590] width 197 height 28
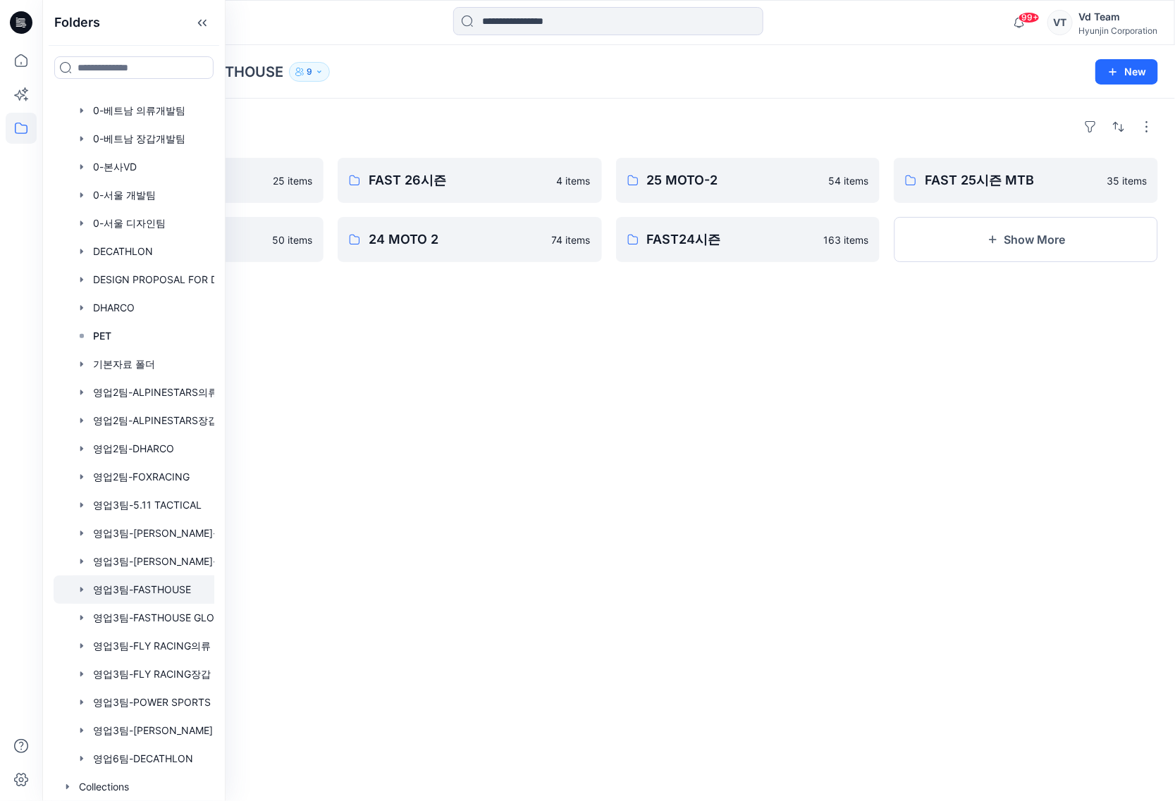
drag, startPoint x: 754, startPoint y: 644, endPoint x: 701, endPoint y: 660, distance: 55.3
click at [754, 644] on div "Folders 26 MOTO-2 25 items 25 MOTO-1 50 items FAST 26시즌 4 items 24 MOTO 2 74 it…" at bounding box center [608, 450] width 1133 height 703
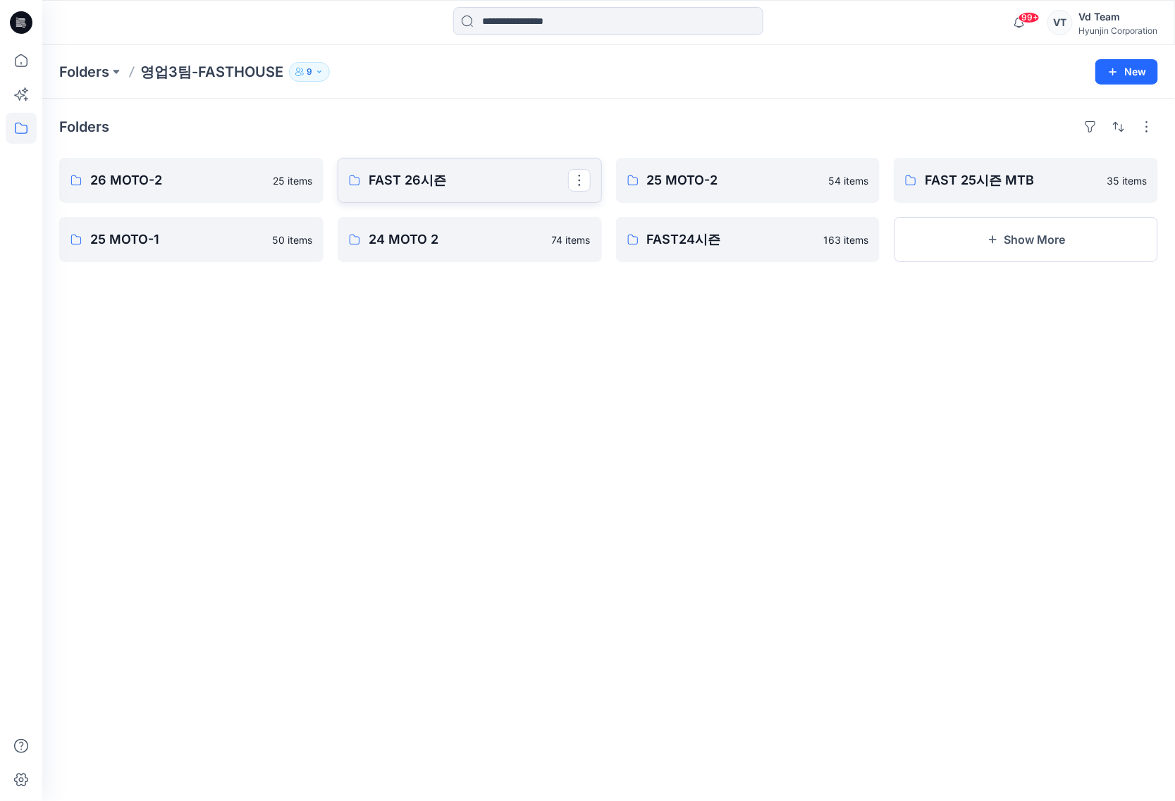
click at [438, 180] on p "FAST 26시즌" at bounding box center [468, 181] width 199 height 20
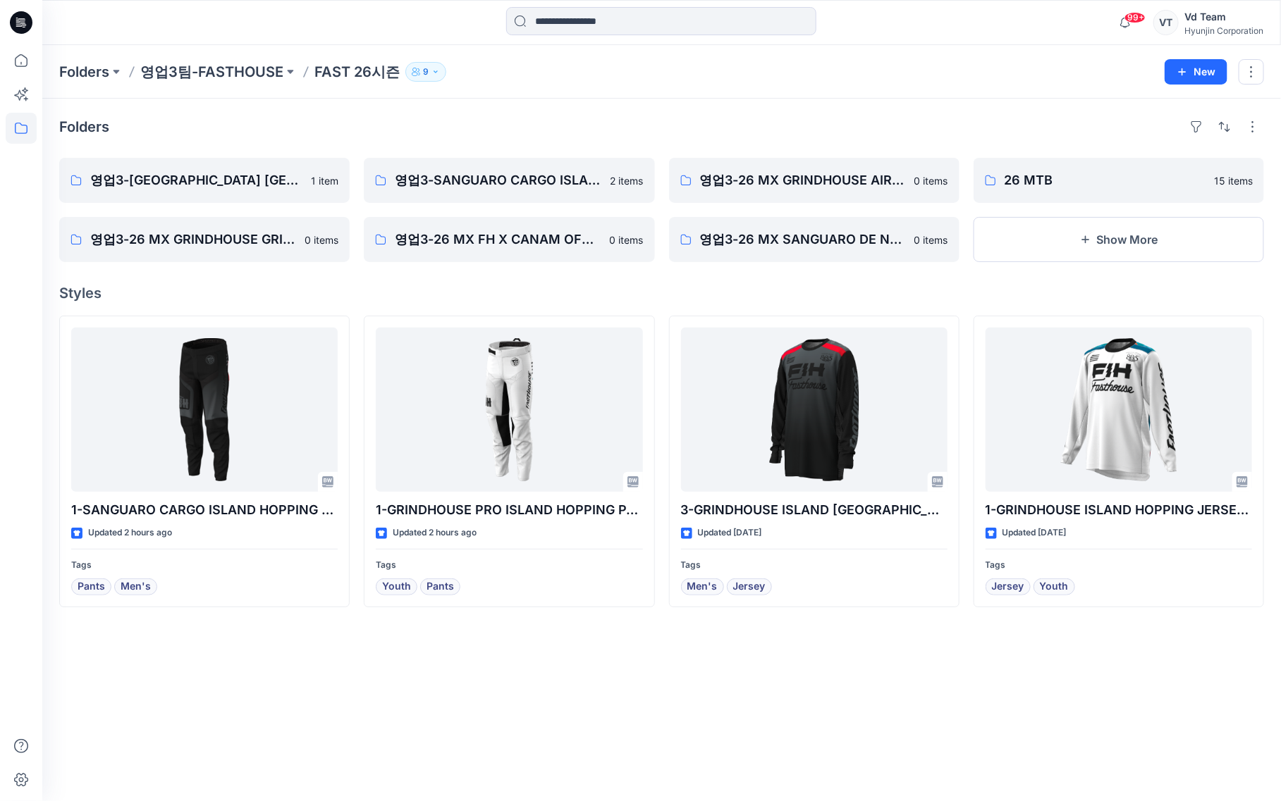
click at [763, 719] on div "Folders 영업3-GRINDHOUSE ISLAND HOPPING JERSEY 1 item 영업3-26 MX GRINDHOUSE GRIMM …" at bounding box center [661, 450] width 1238 height 703
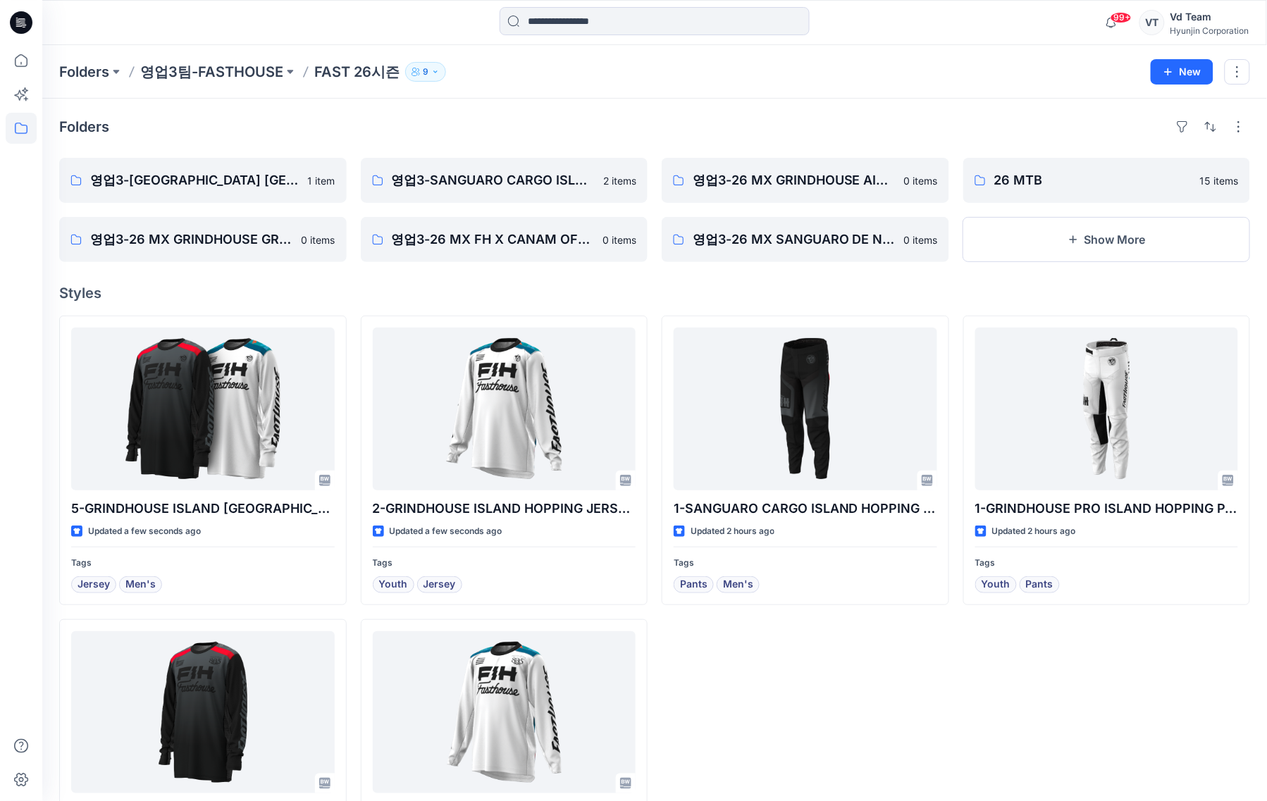
click at [967, 677] on div "1-GRINDHOUSE PRO ISLAND HOPPING PANTS YOUTH Updated 2 hours ago Tags Youth Pants" at bounding box center [1108, 612] width 288 height 593
click at [897, 702] on div "1-SANGUARO CARGO ISLAND HOPPING PANTS - BLACK SUB Updated 2 hours ago Tags Pant…" at bounding box center [806, 612] width 288 height 593
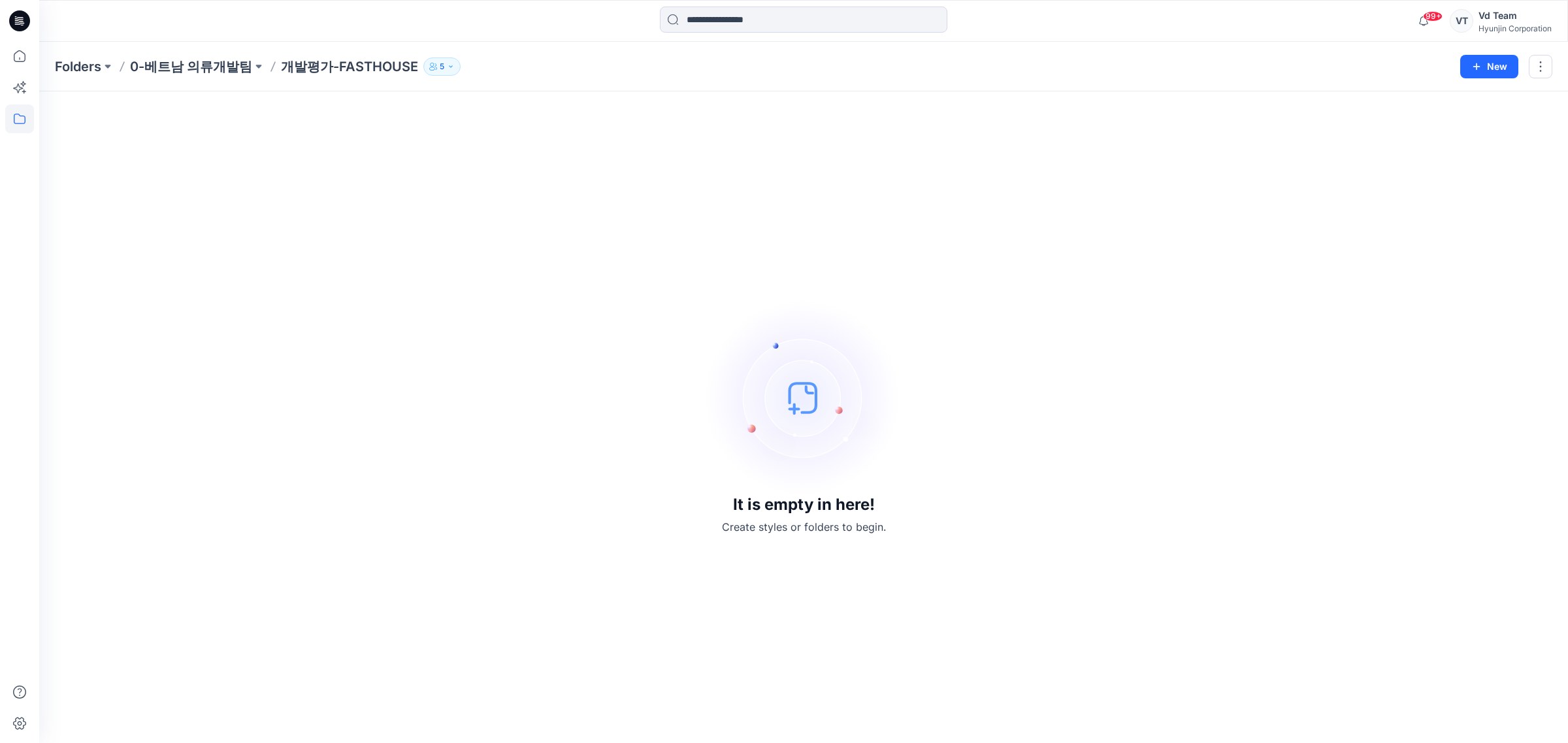
click at [21, 27] on icon at bounding box center [19, 20] width 21 height 21
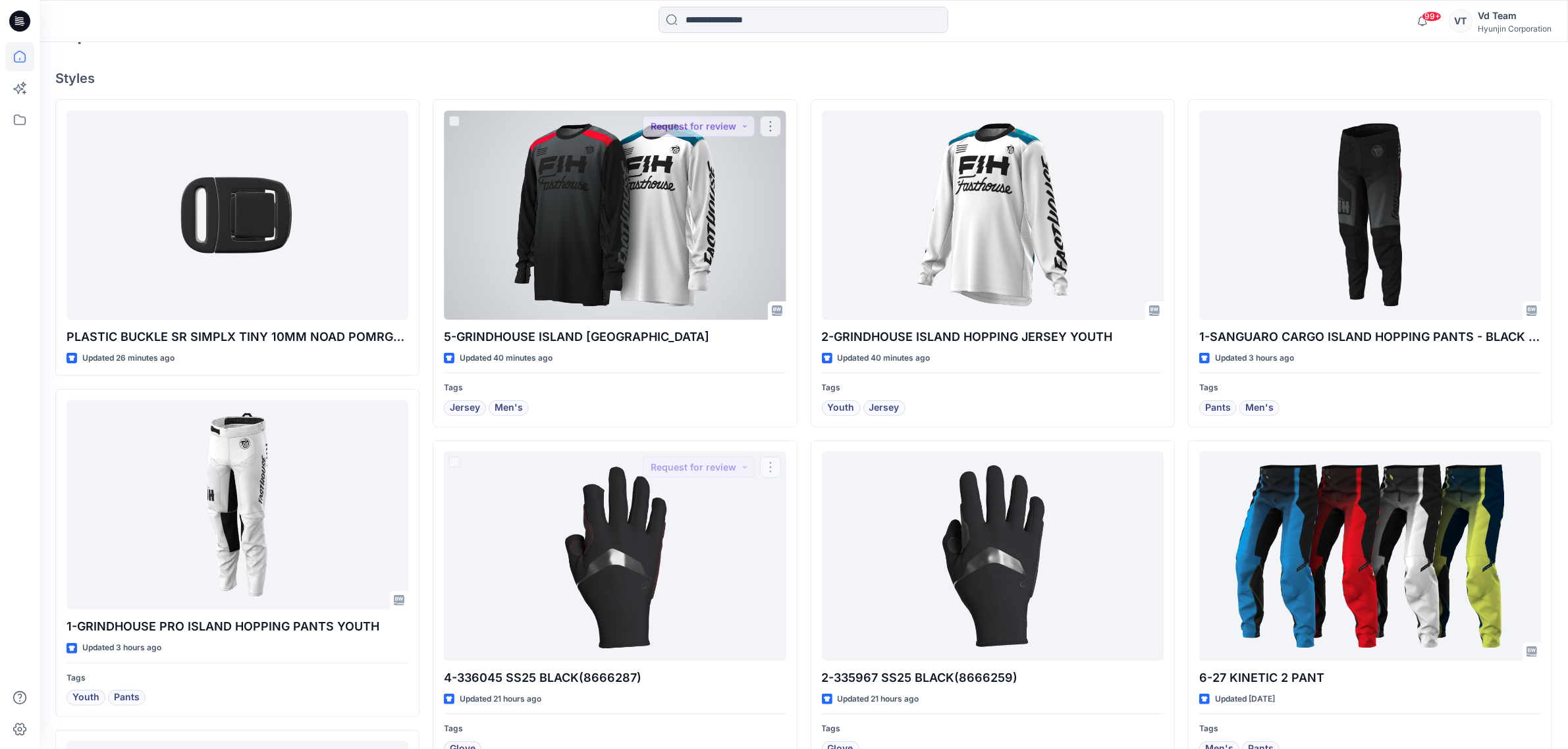
scroll to position [258, 0]
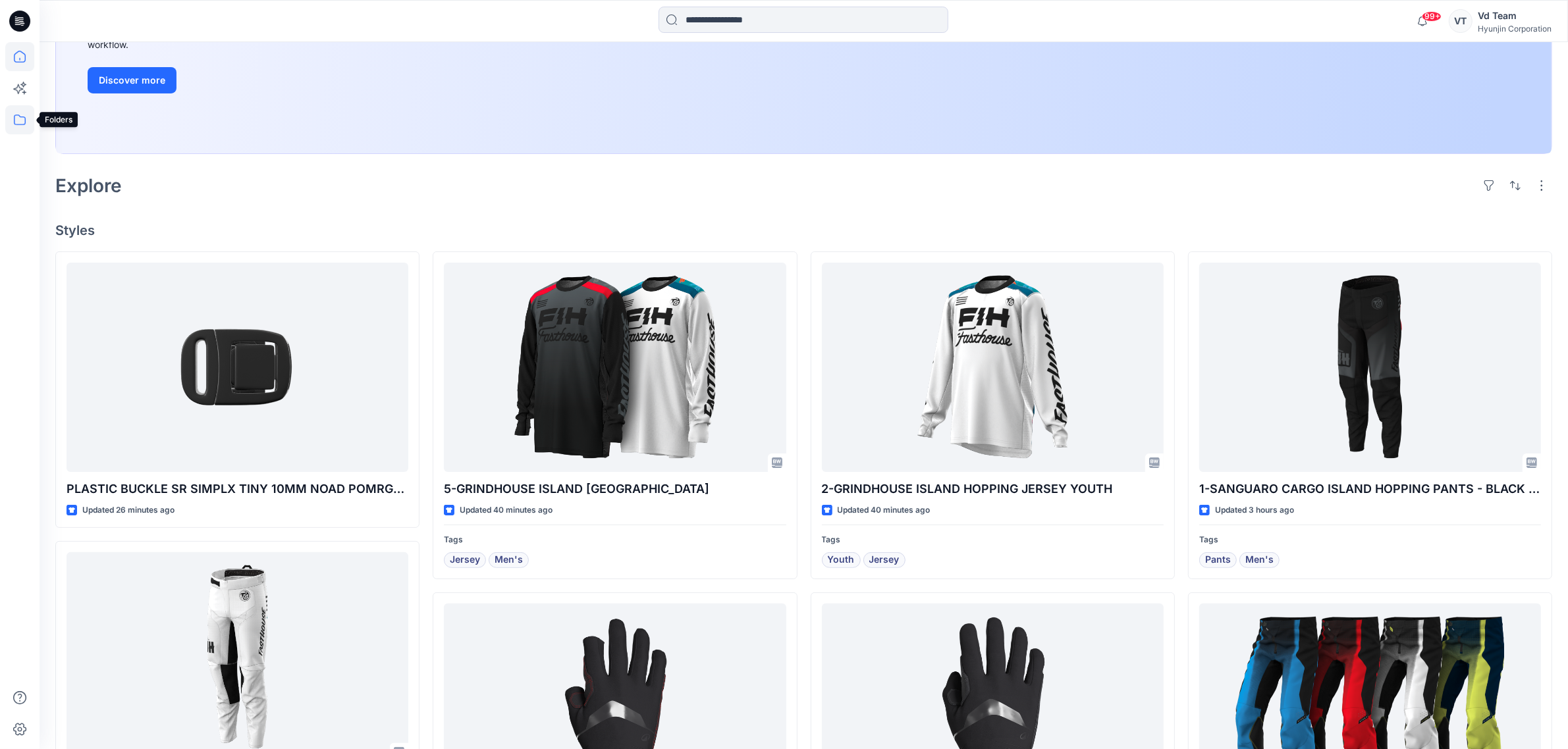
click at [21, 131] on icon at bounding box center [20, 120] width 29 height 29
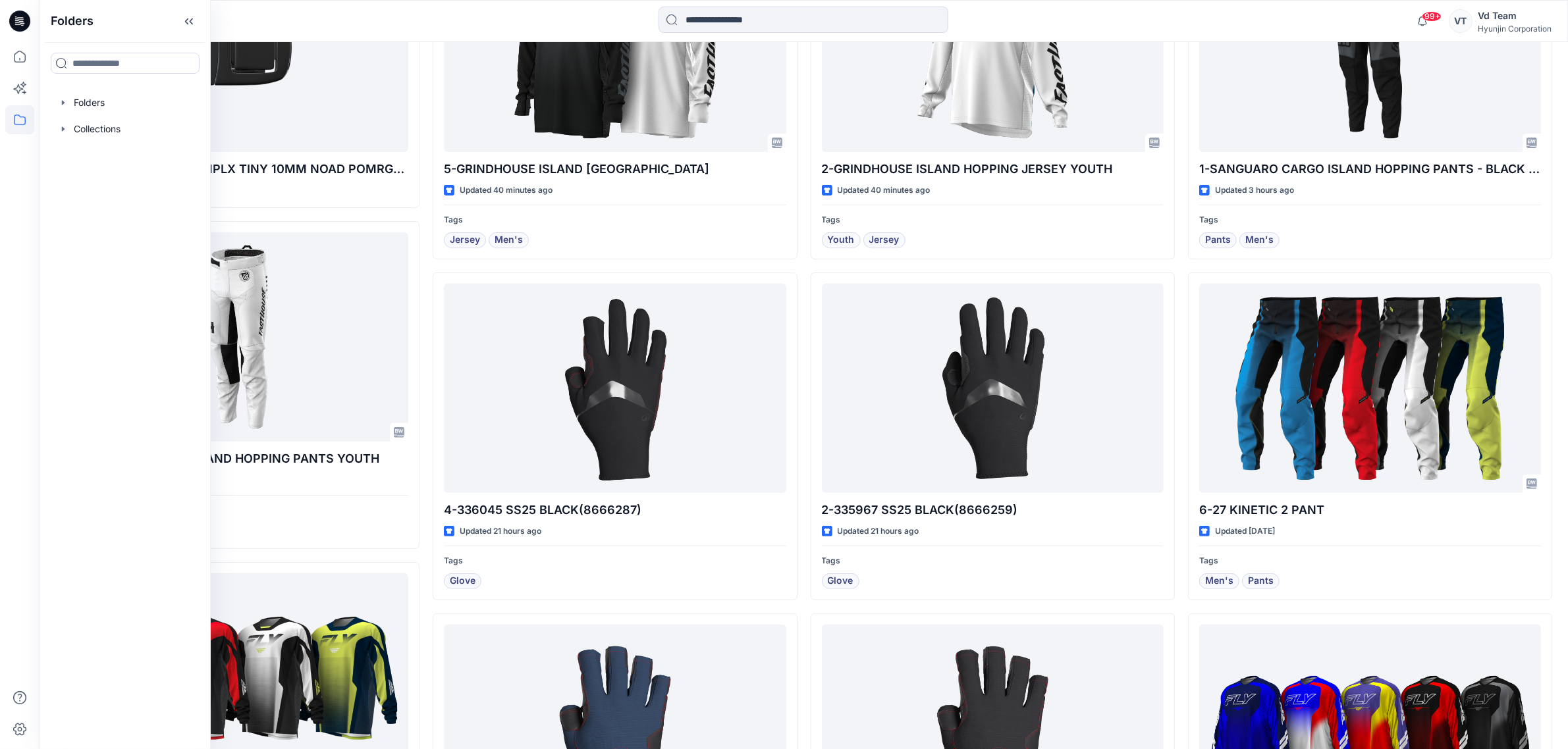
scroll to position [586, 0]
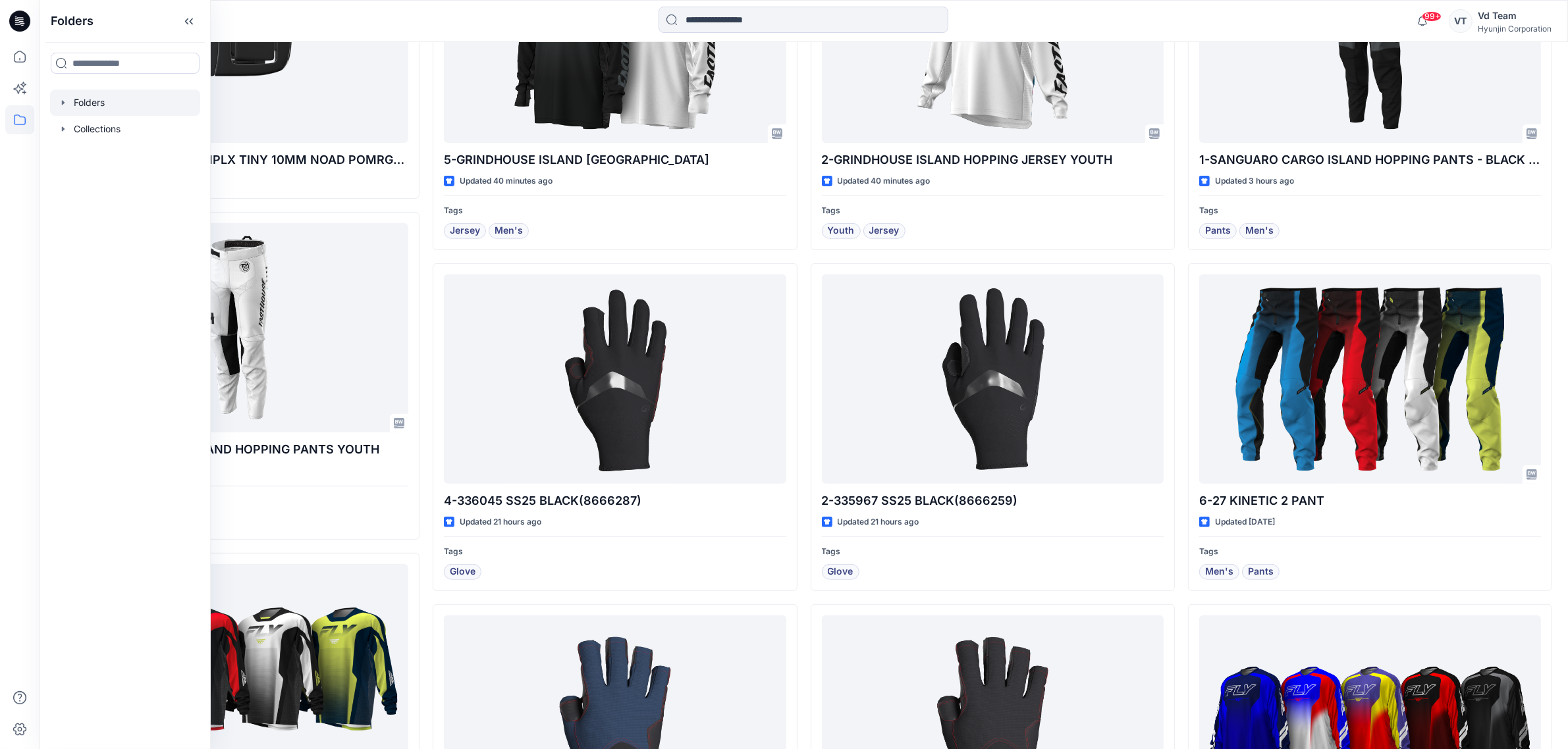
click at [57, 99] on div at bounding box center [125, 103] width 150 height 26
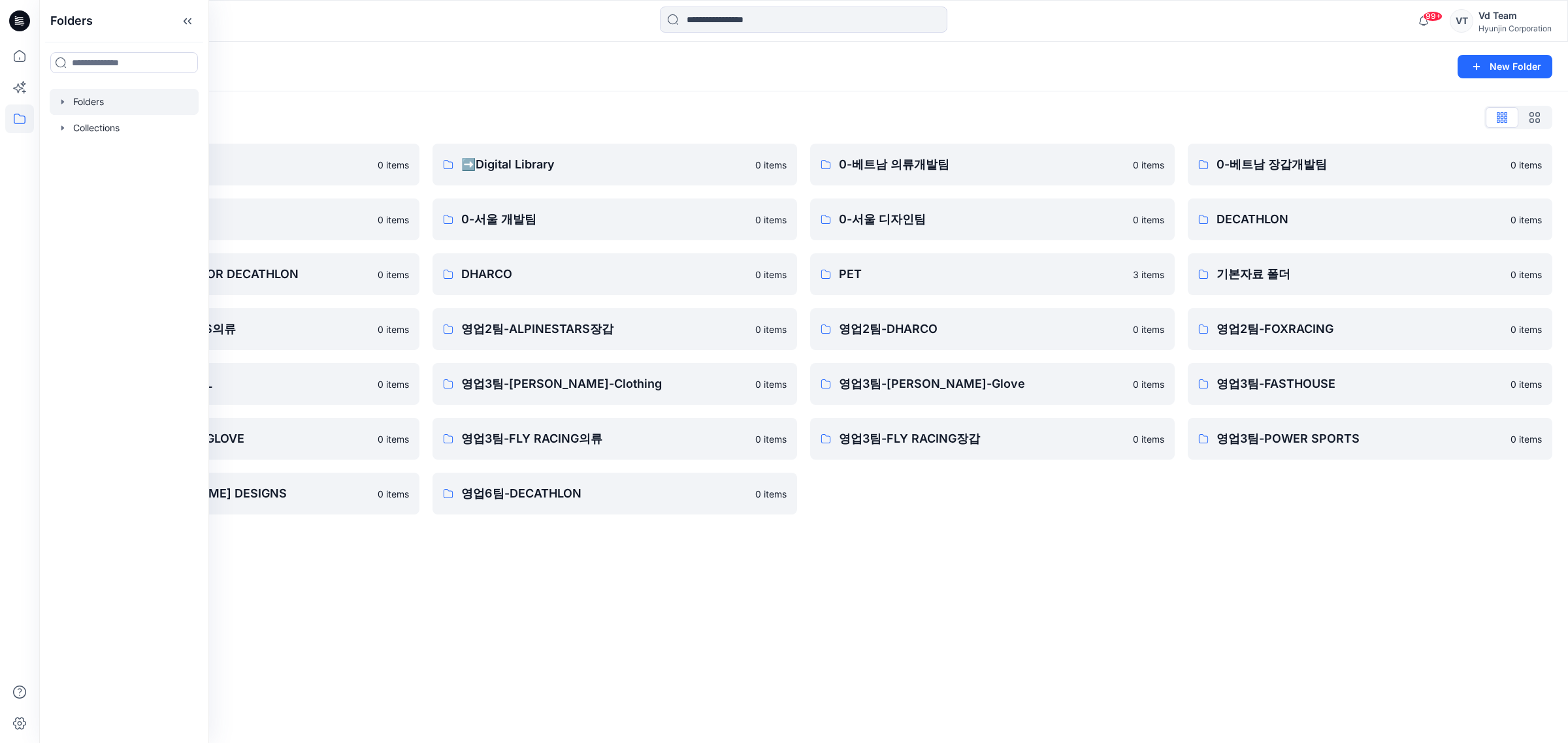
click at [745, 636] on div "Folders New Folder Folders List ♻️Project 0 items 0-본사VD 0 items DESIGN PROPOSA…" at bounding box center [803, 392] width 1528 height 701
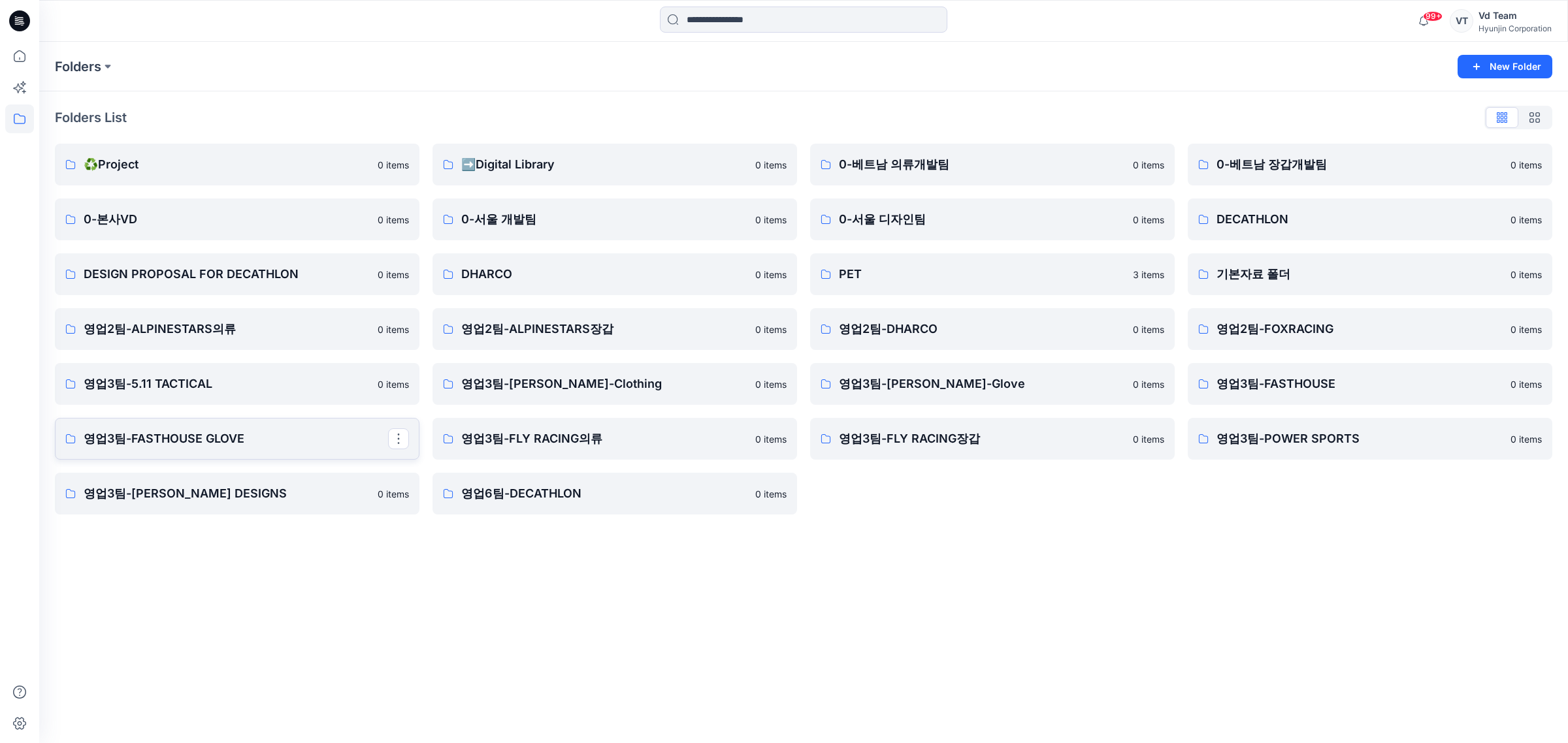
click at [265, 434] on p "영업3팀-FASTHOUSE GLOVE" at bounding box center [235, 439] width 304 height 19
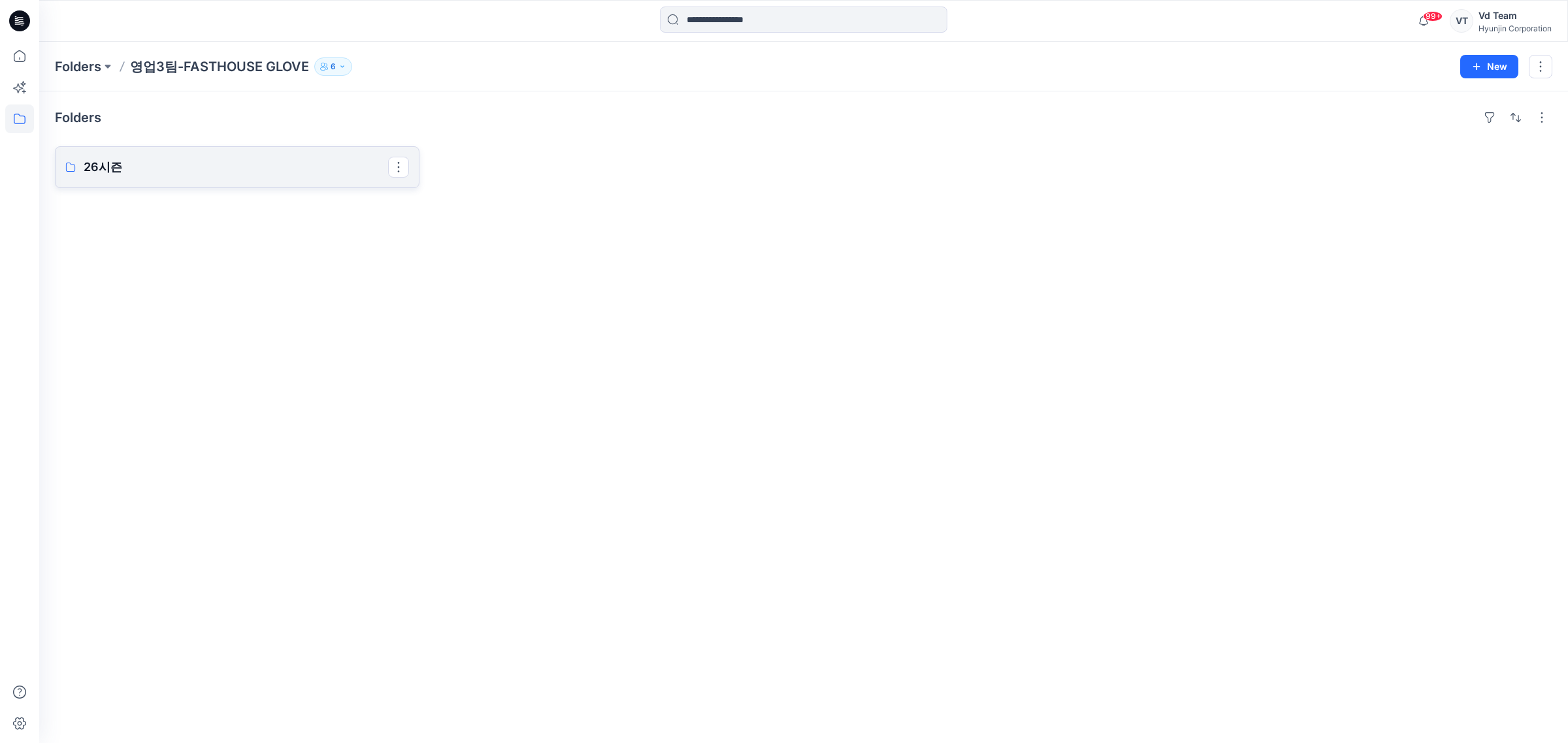
click at [257, 154] on link "26시즌" at bounding box center [236, 167] width 364 height 42
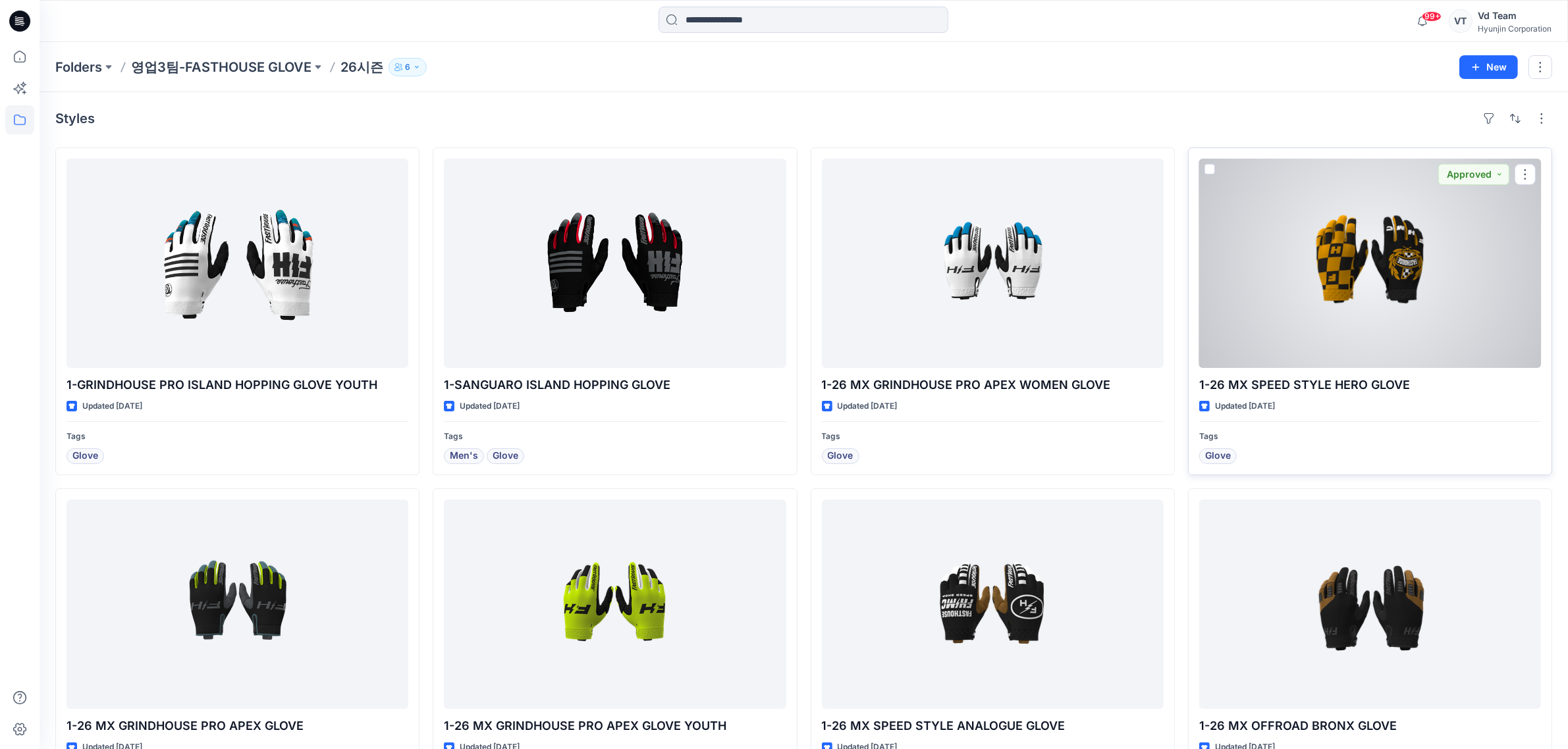
click at [1407, 291] on div at bounding box center [1371, 263] width 342 height 209
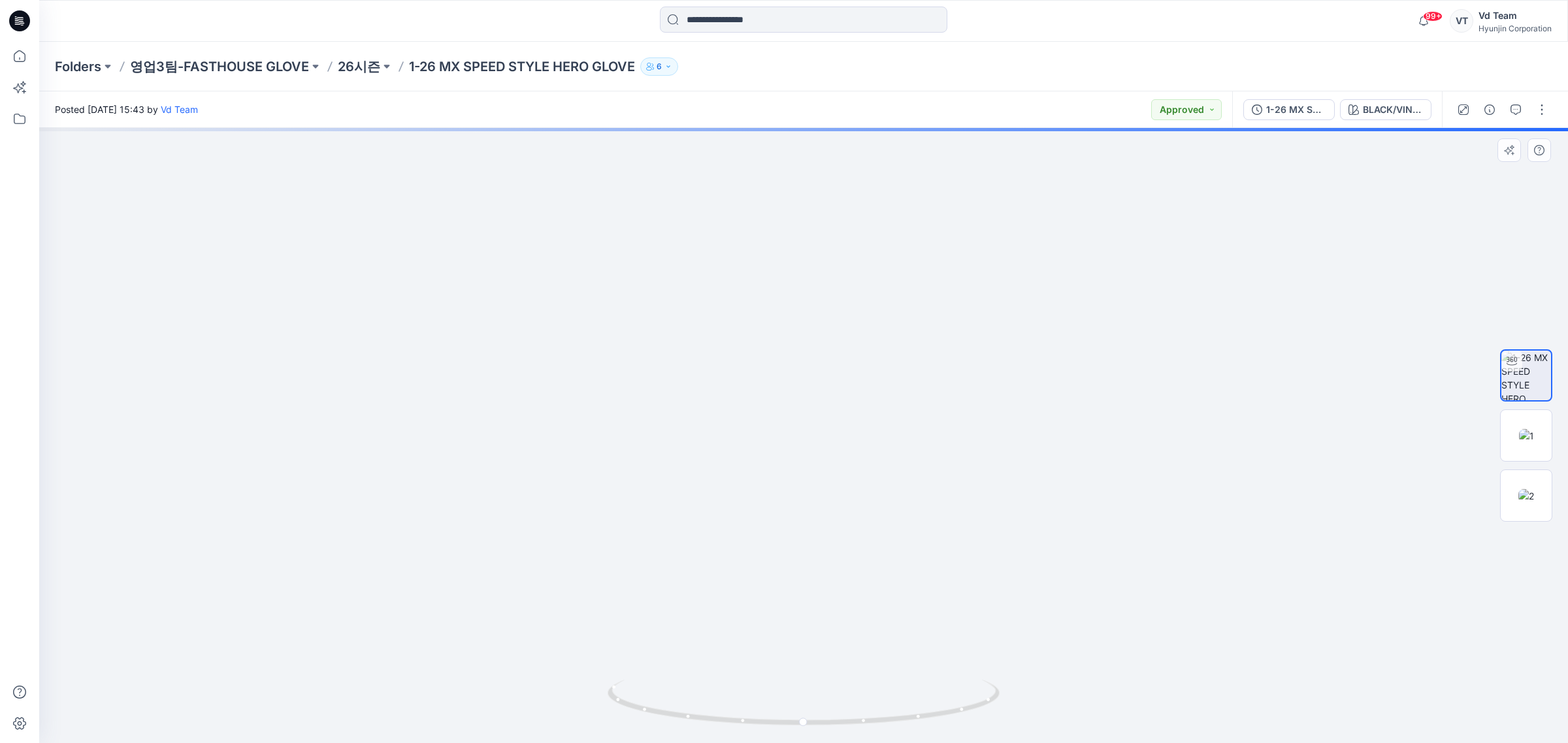
click at [755, 573] on img at bounding box center [803, 374] width 639 height 739
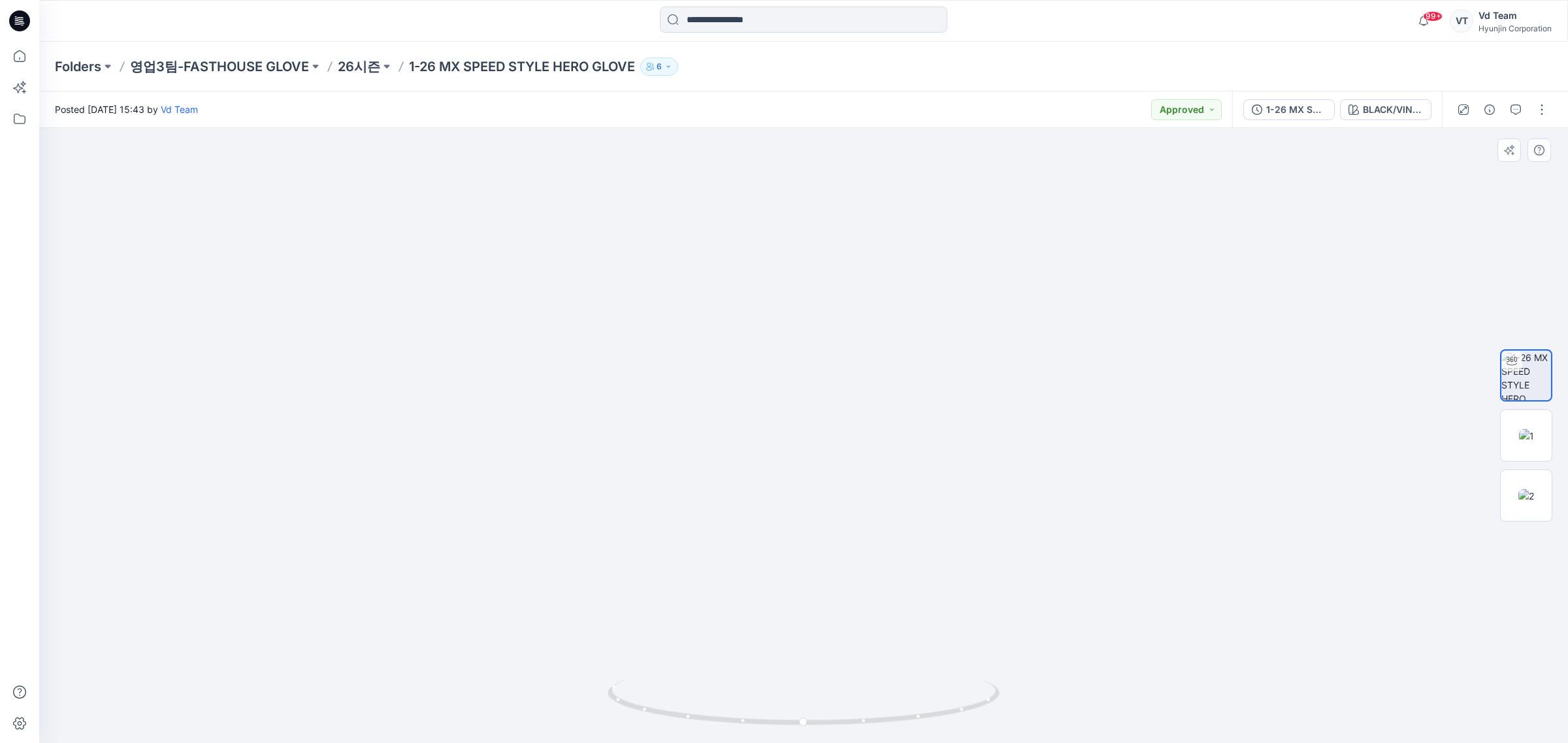
click at [1004, 527] on img at bounding box center [803, 373] width 639 height 740
click at [1125, 491] on div at bounding box center [803, 435] width 1528 height 616
click at [1080, 497] on img at bounding box center [803, 312] width 804 height 863
click at [1187, 605] on img at bounding box center [803, 312] width 804 height 863
drag, startPoint x: 1211, startPoint y: 560, endPoint x: 1203, endPoint y: 589, distance: 30.1
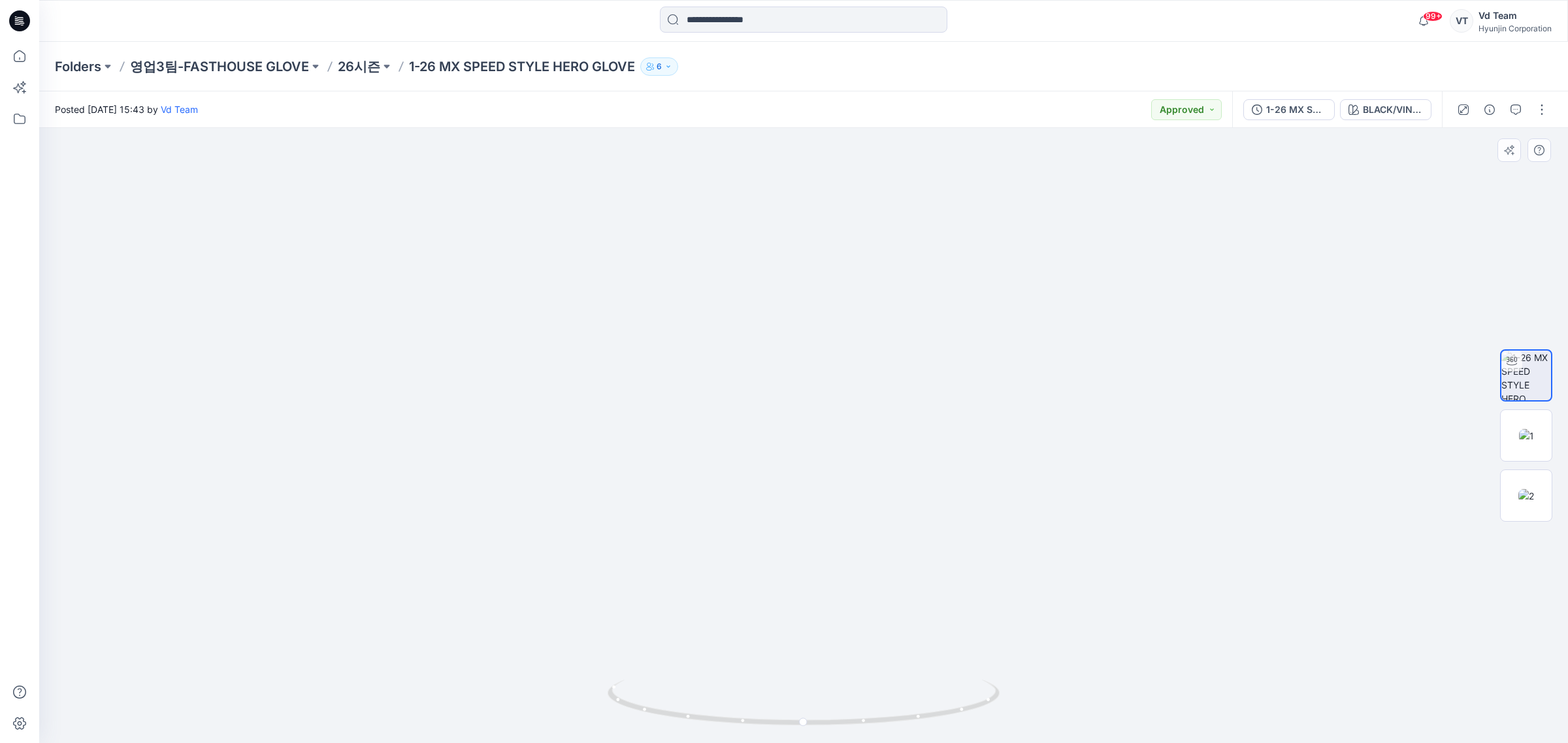
click at [1211, 560] on div at bounding box center [803, 435] width 1528 height 616
drag, startPoint x: 696, startPoint y: 565, endPoint x: 740, endPoint y: 474, distance: 101.1
click at [737, 475] on img at bounding box center [803, 312] width 804 height 863
click at [880, 194] on img at bounding box center [803, 178] width 980 height 1132
click at [1233, 548] on img at bounding box center [803, 178] width 980 height 1132
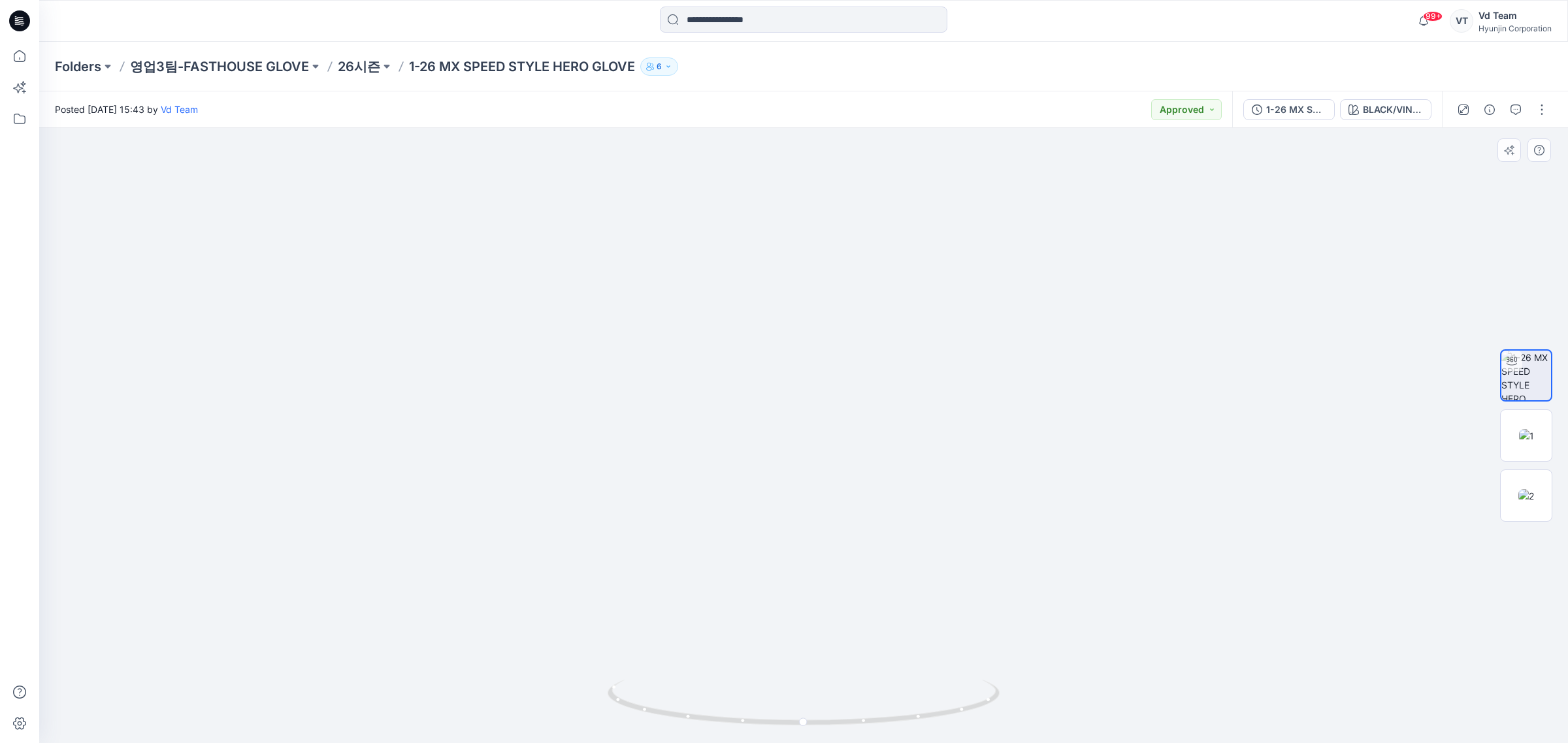
click at [1202, 325] on img at bounding box center [803, 178] width 980 height 1132
click at [1187, 594] on div at bounding box center [803, 435] width 1528 height 616
click at [371, 63] on p "26시즌" at bounding box center [359, 67] width 43 height 19
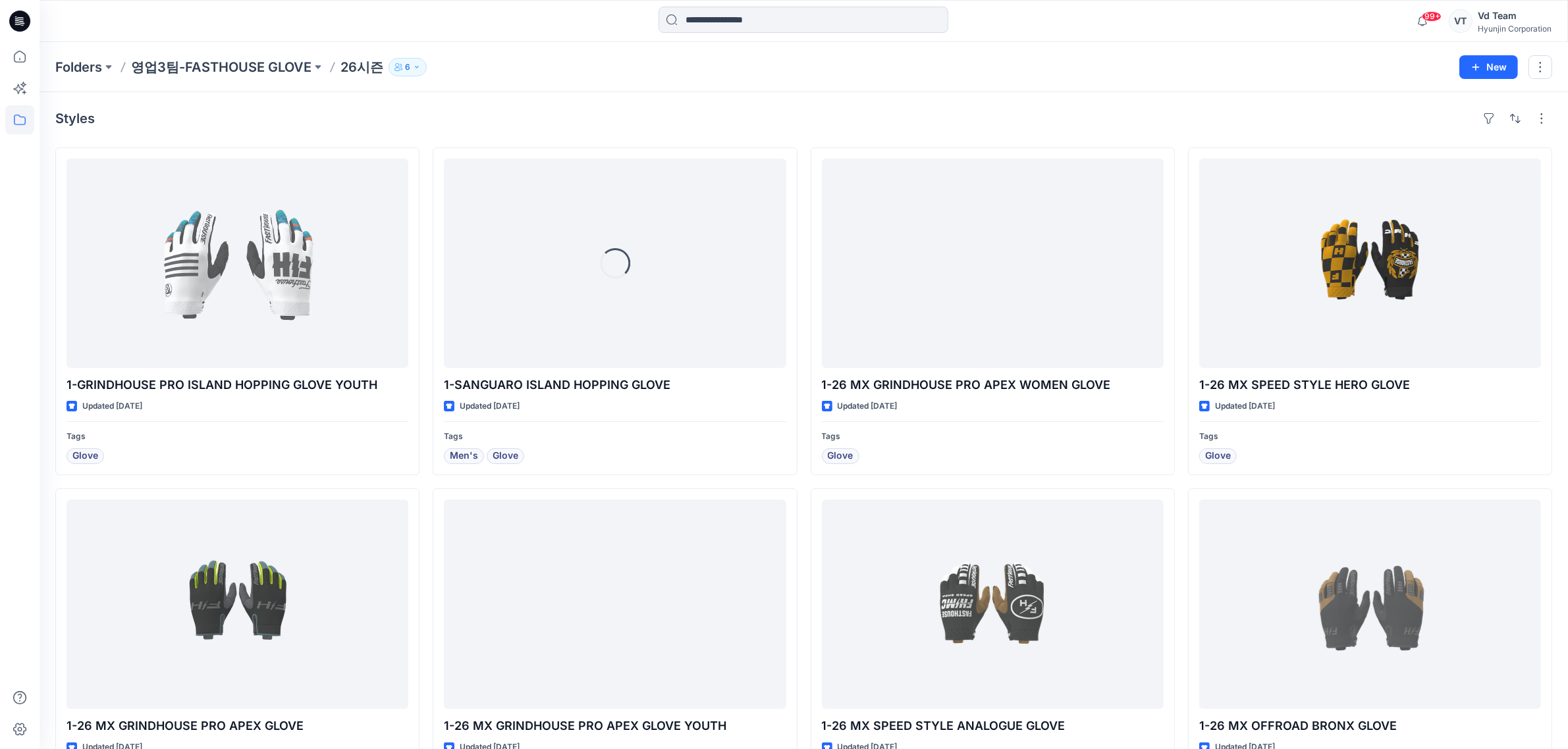
click at [255, 79] on div "Folders 영업3팀-FASTHOUSE GLOVE 26시즌 6 New" at bounding box center [804, 67] width 1529 height 50
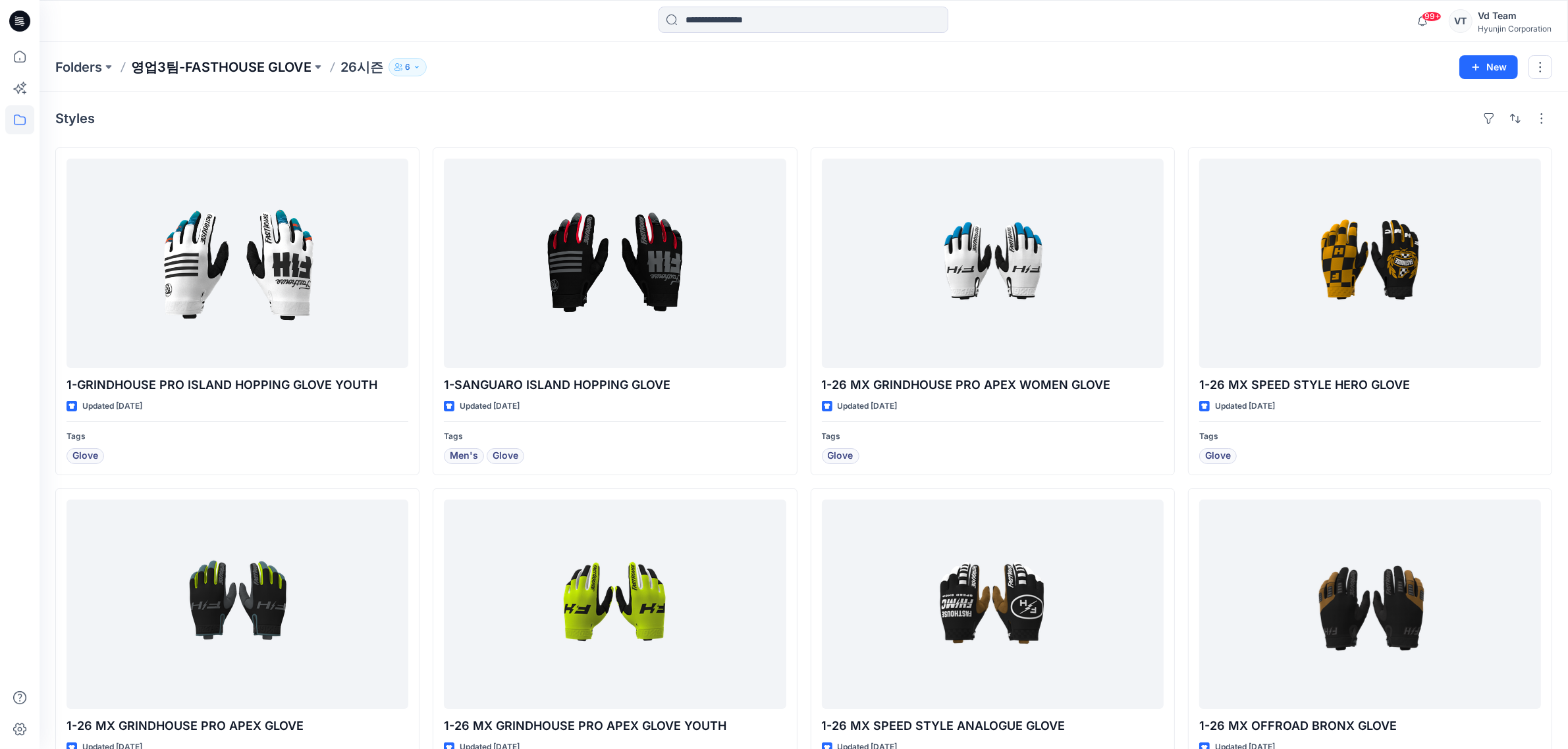
click at [259, 64] on p "영업3팀-FASTHOUSE GLOVE" at bounding box center [221, 67] width 180 height 19
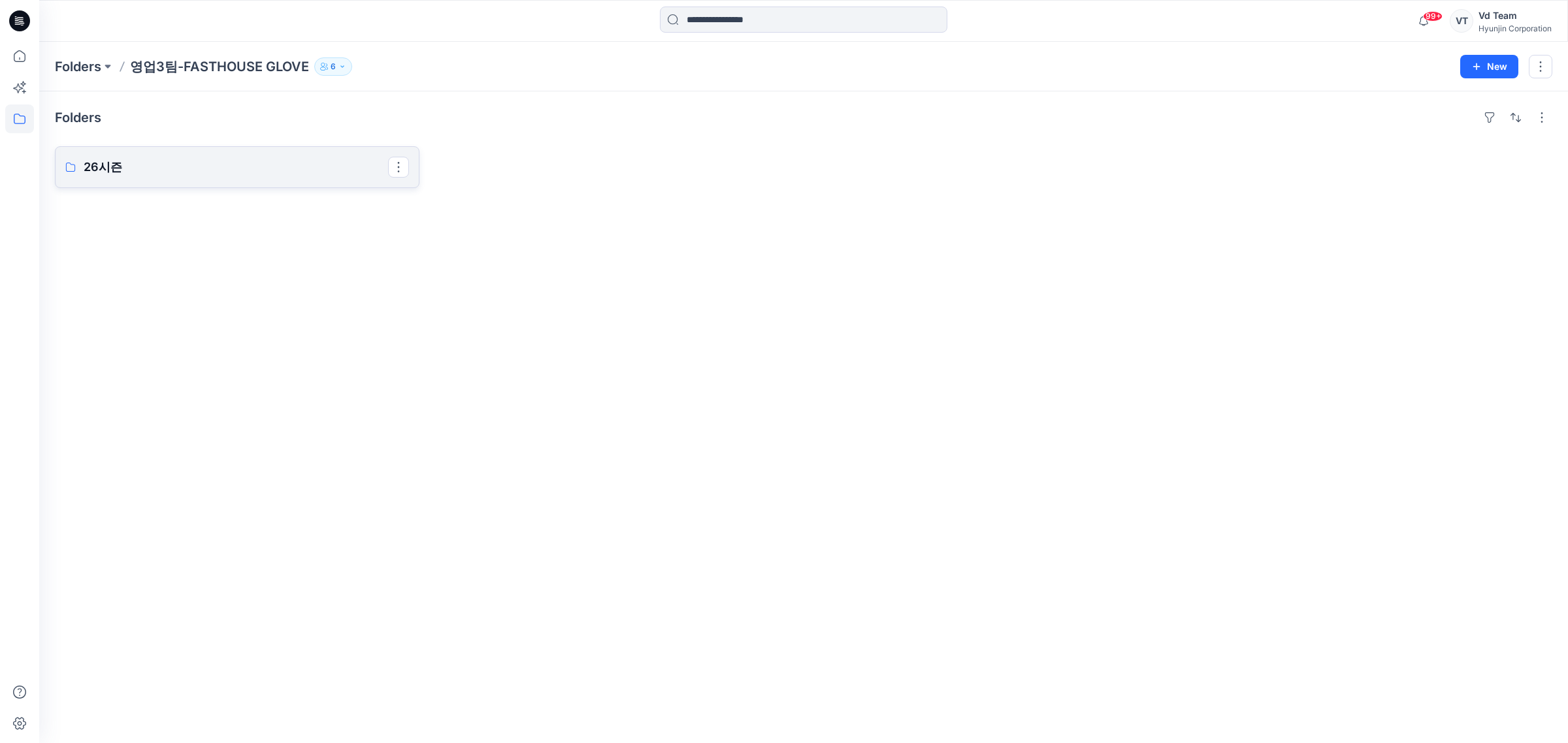
click at [175, 158] on p "26시즌" at bounding box center [235, 168] width 304 height 19
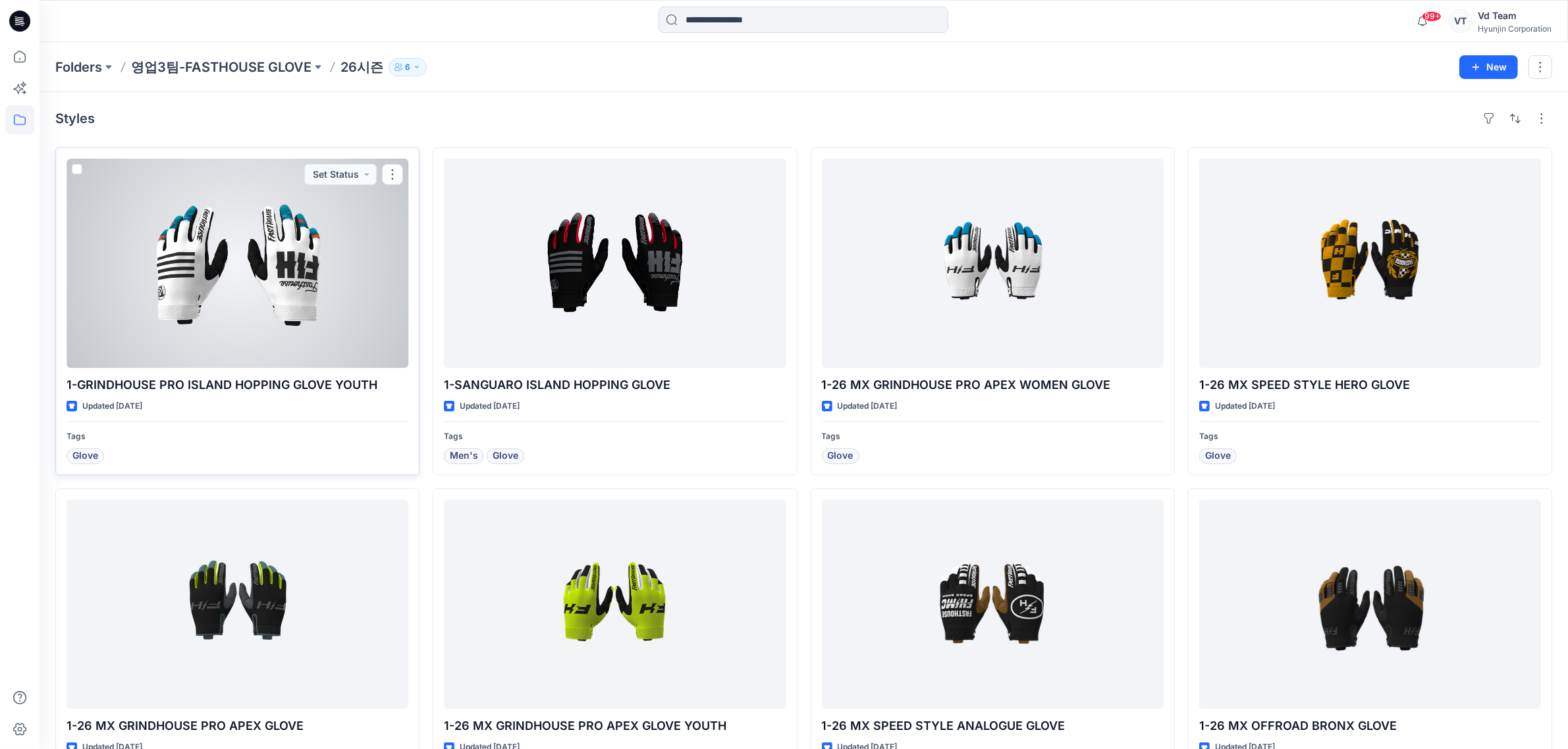
click at [186, 283] on div at bounding box center [237, 263] width 342 height 209
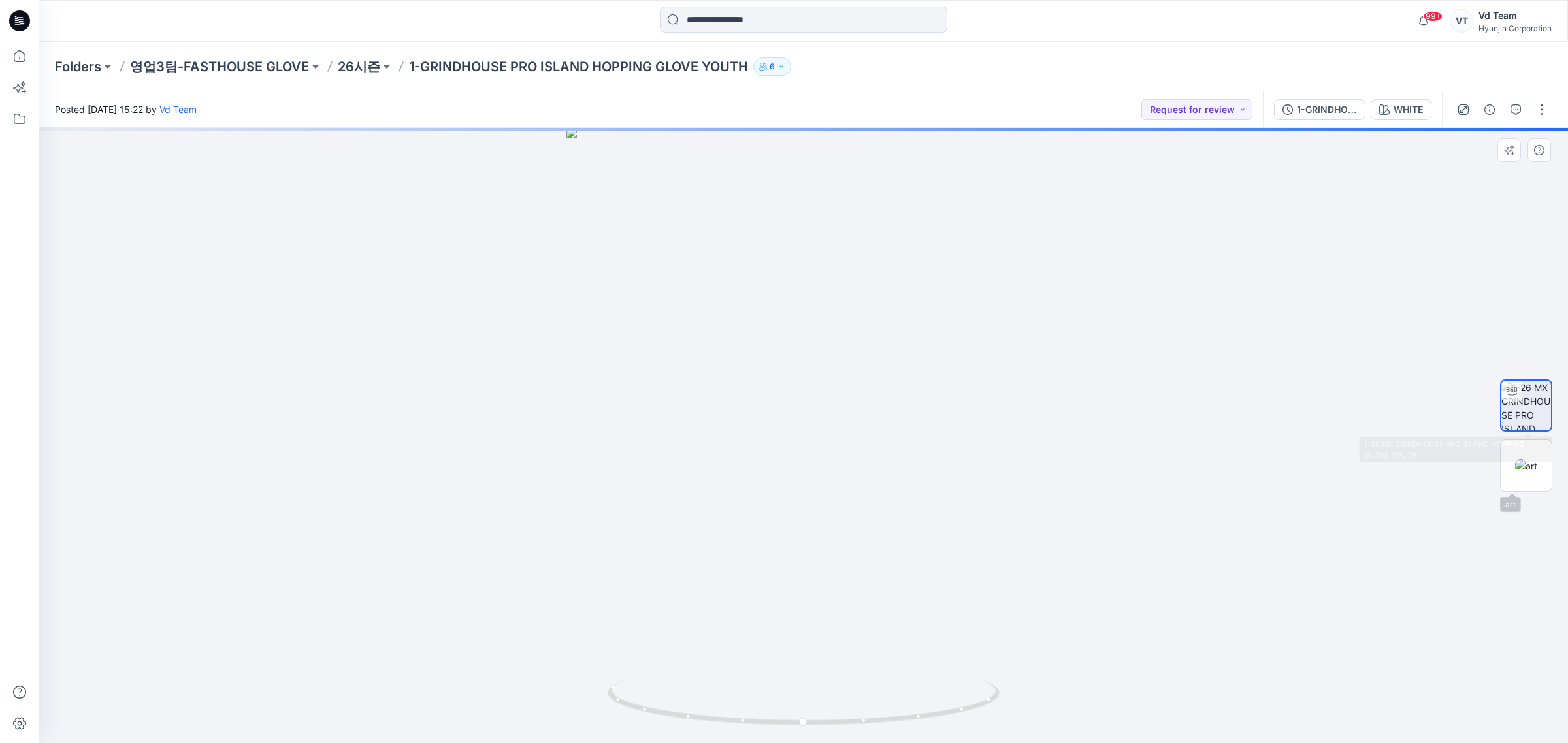
click at [1515, 493] on div at bounding box center [1525, 435] width 52 height 326
click at [1523, 472] on img at bounding box center [1526, 466] width 22 height 14
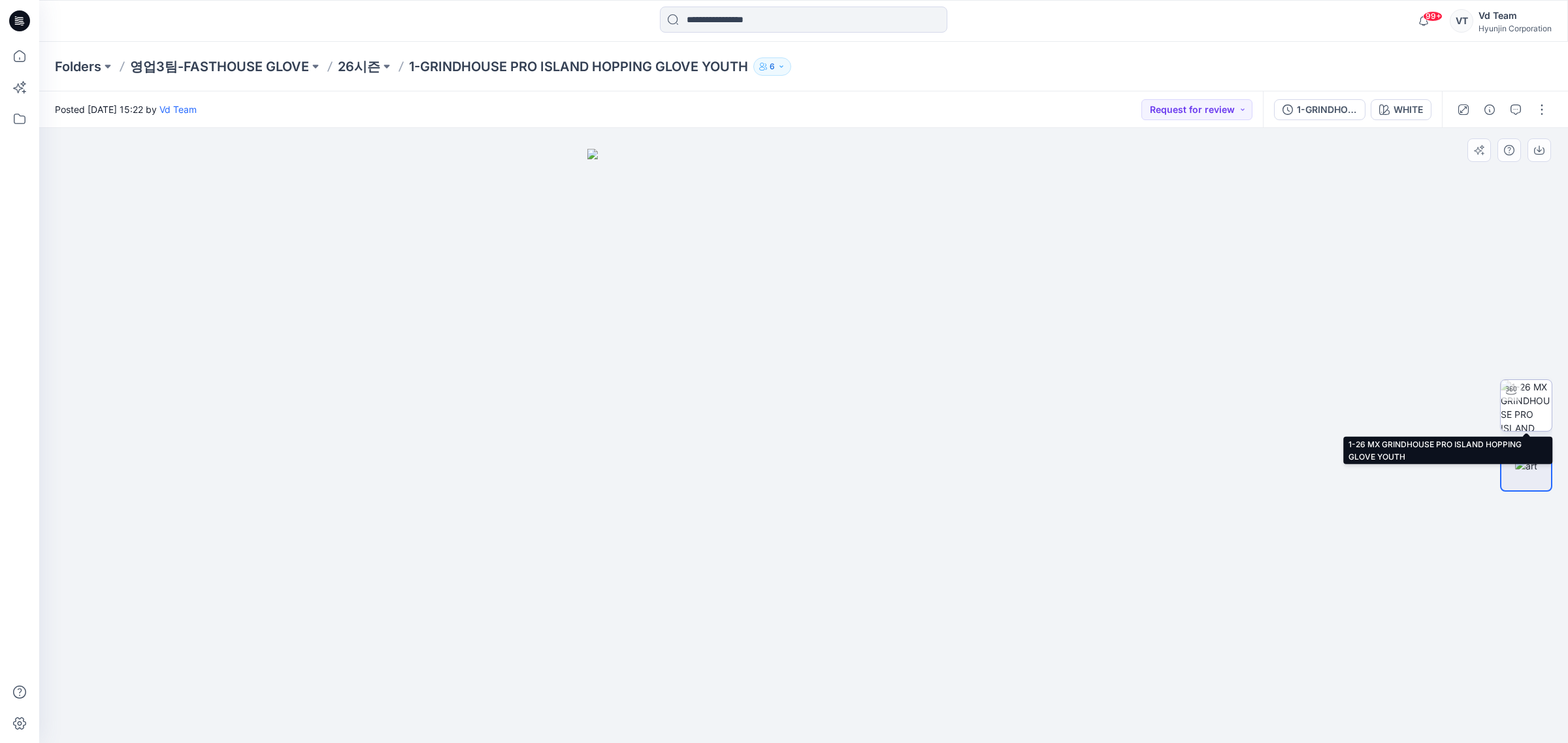
click at [1539, 422] on img at bounding box center [1525, 405] width 51 height 51
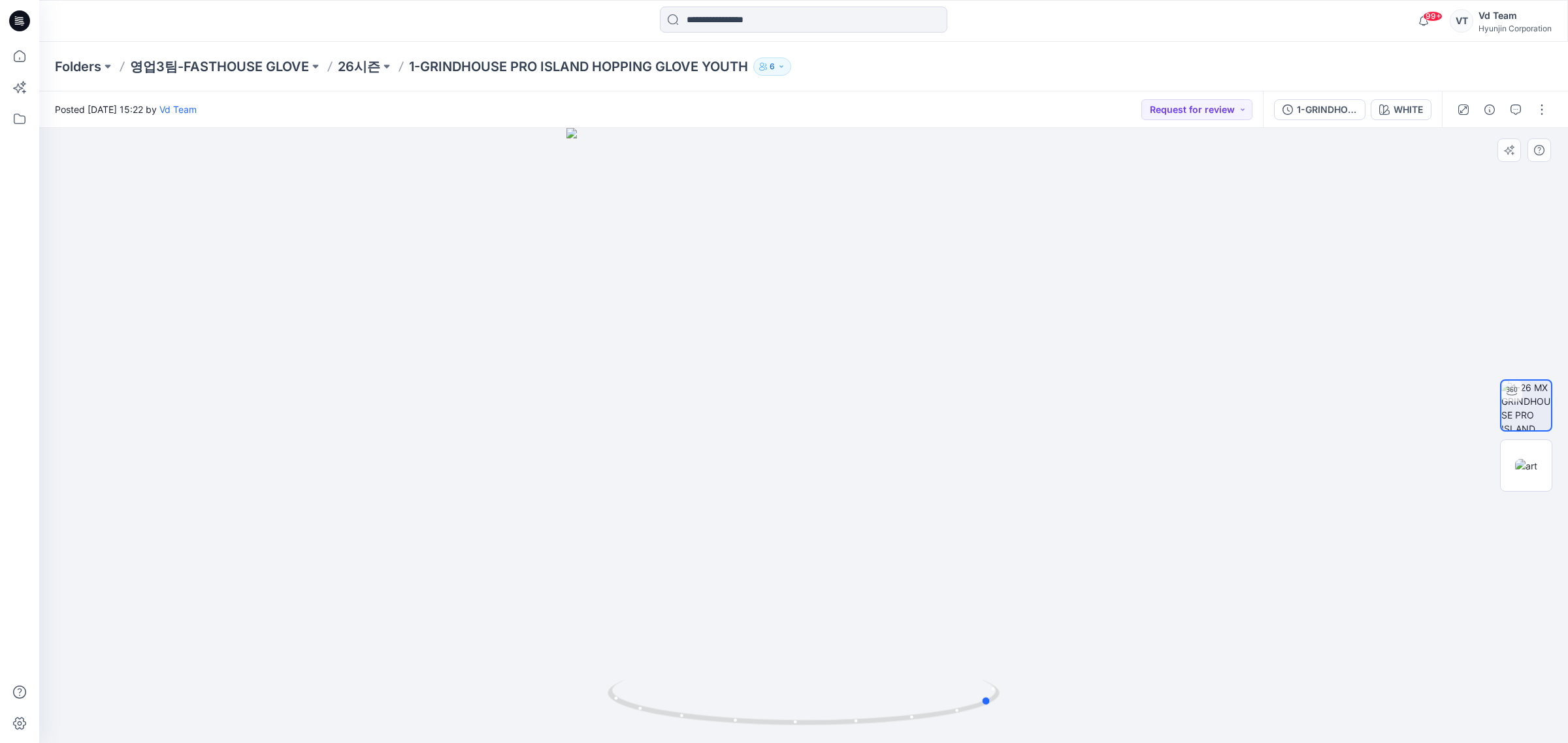
drag, startPoint x: 929, startPoint y: 679, endPoint x: 772, endPoint y: 679, distance: 157.0
click at [772, 679] on div at bounding box center [803, 435] width 1528 height 615
click at [361, 69] on p "26시즌" at bounding box center [359, 67] width 43 height 19
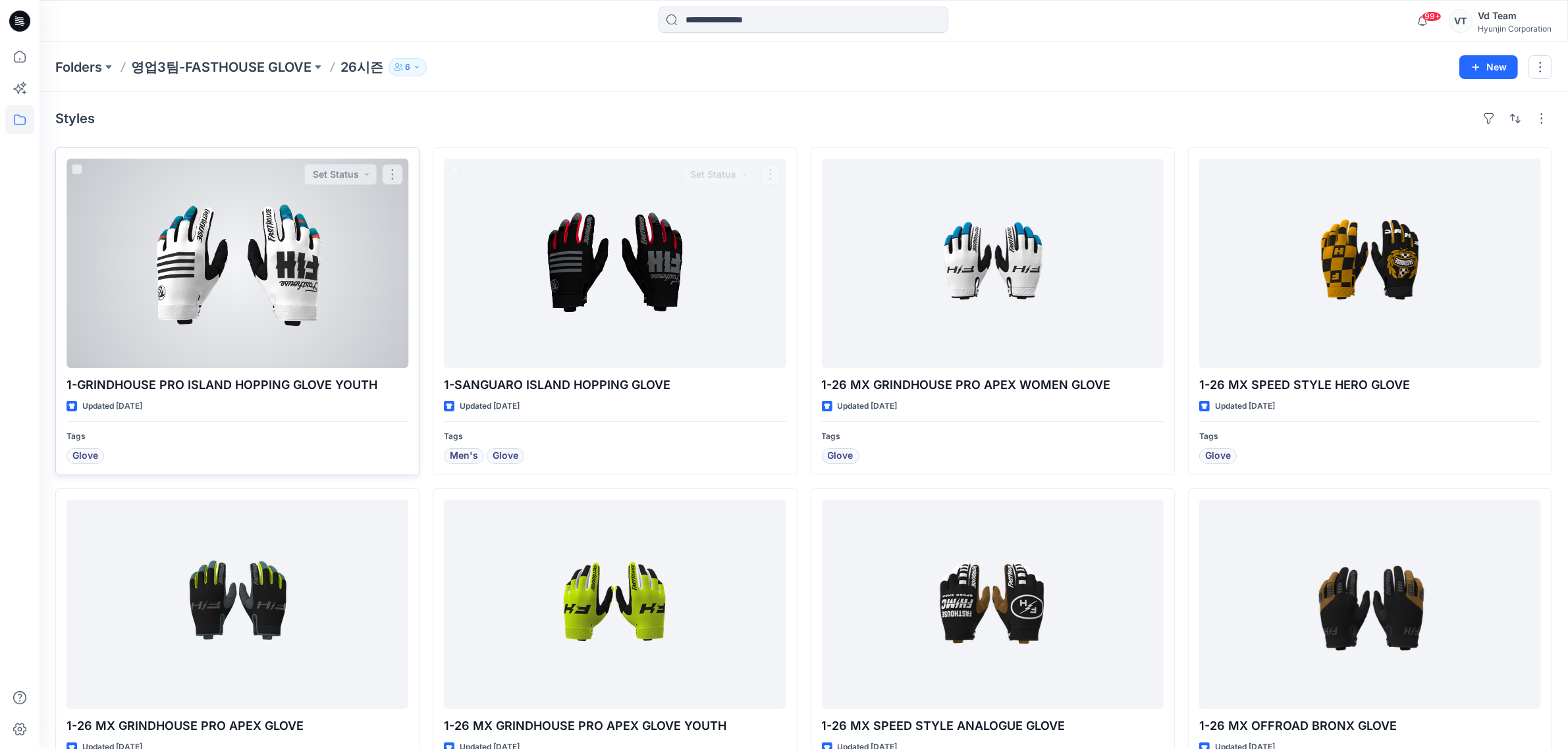
click at [252, 271] on div at bounding box center [237, 263] width 342 height 209
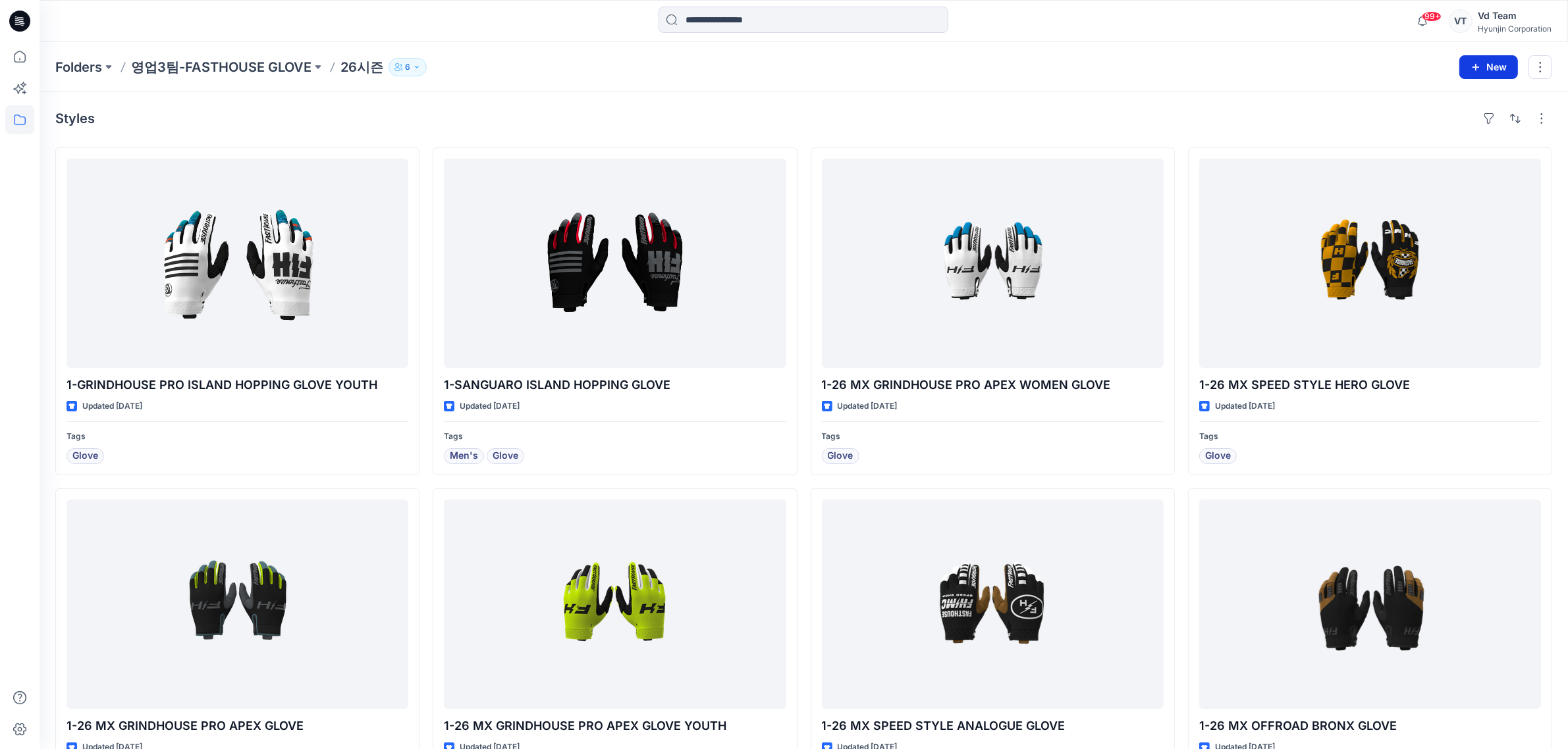
click at [1494, 62] on button "New" at bounding box center [1489, 66] width 59 height 23
click at [1454, 102] on p "New Style" at bounding box center [1447, 100] width 44 height 16
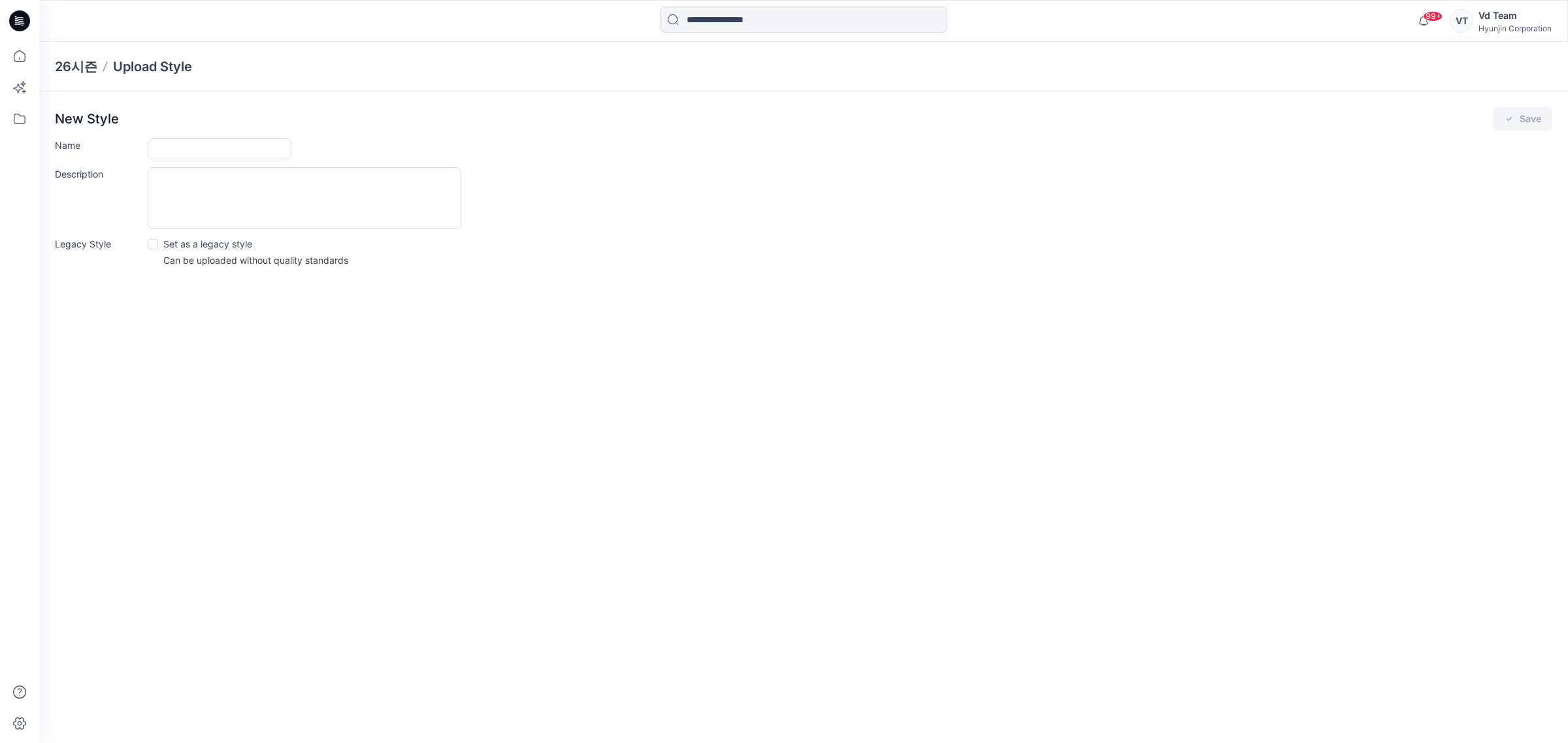
click at [1011, 411] on div "26시즌 Upload Style New Style Save Name Description Legacy Style Set as a legacy …" at bounding box center [803, 392] width 1528 height 701
